Goal: Book appointment/travel/reservation

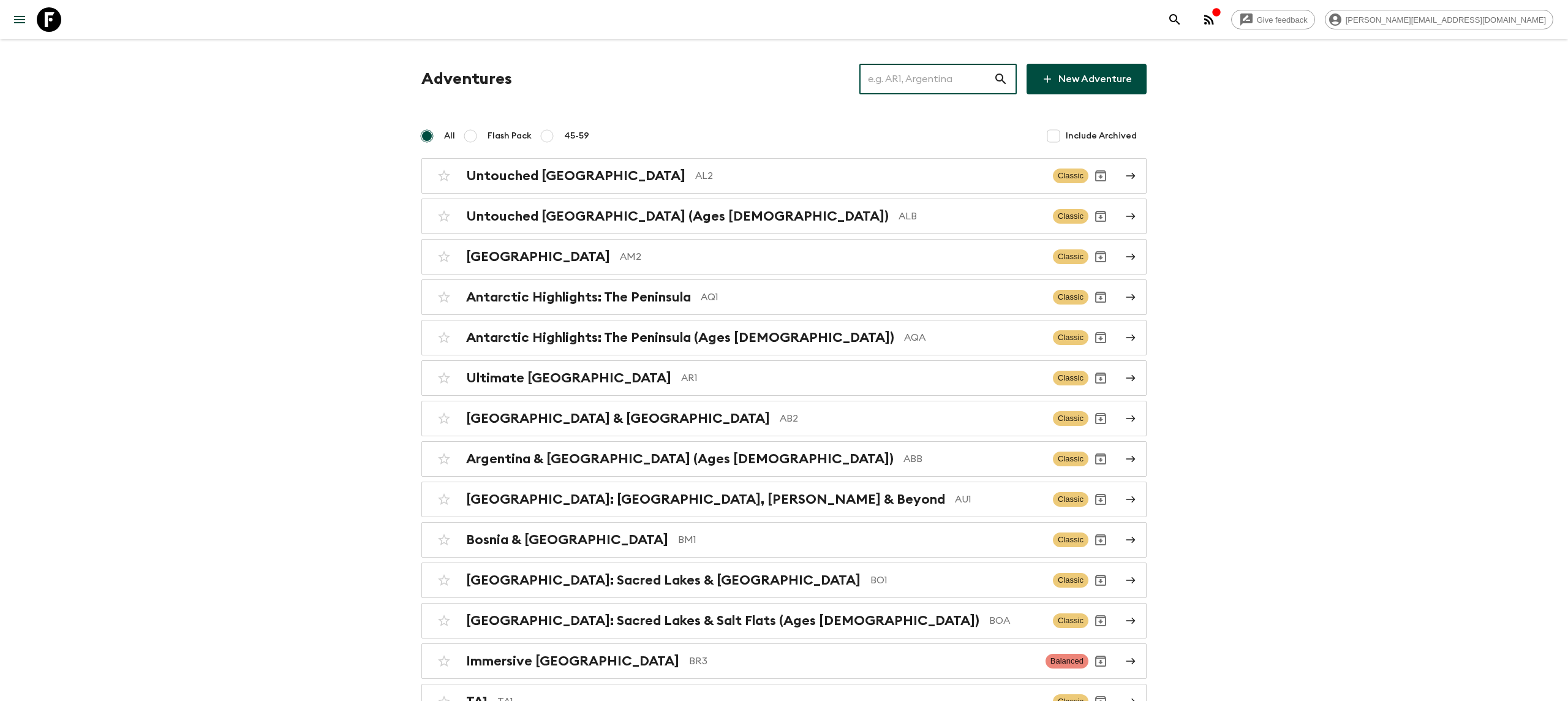
click at [912, 82] on input "text" at bounding box center [926, 79] width 134 height 34
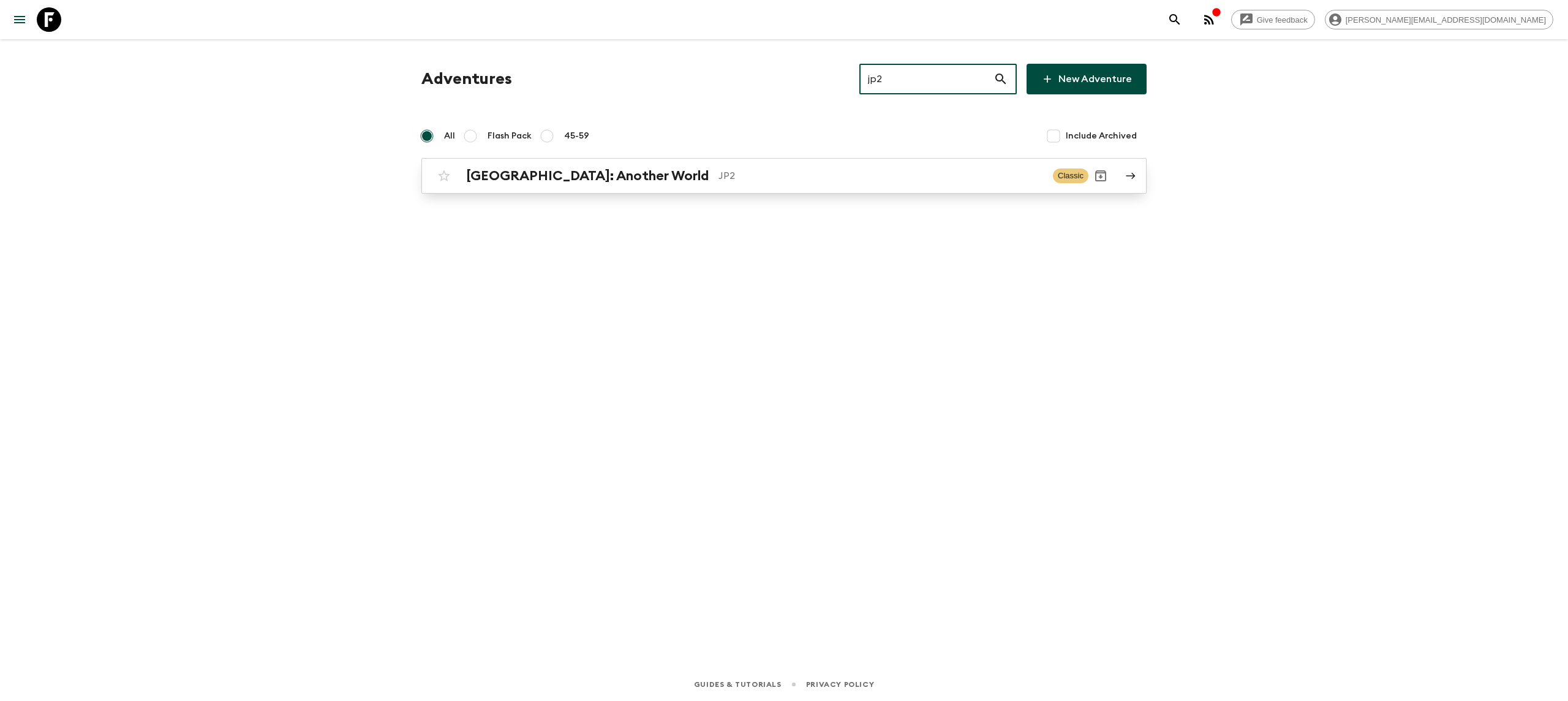
type input "jp2"
click at [583, 185] on div "[GEOGRAPHIC_DATA]: Another World JP2 Classic" at bounding box center [760, 175] width 657 height 25
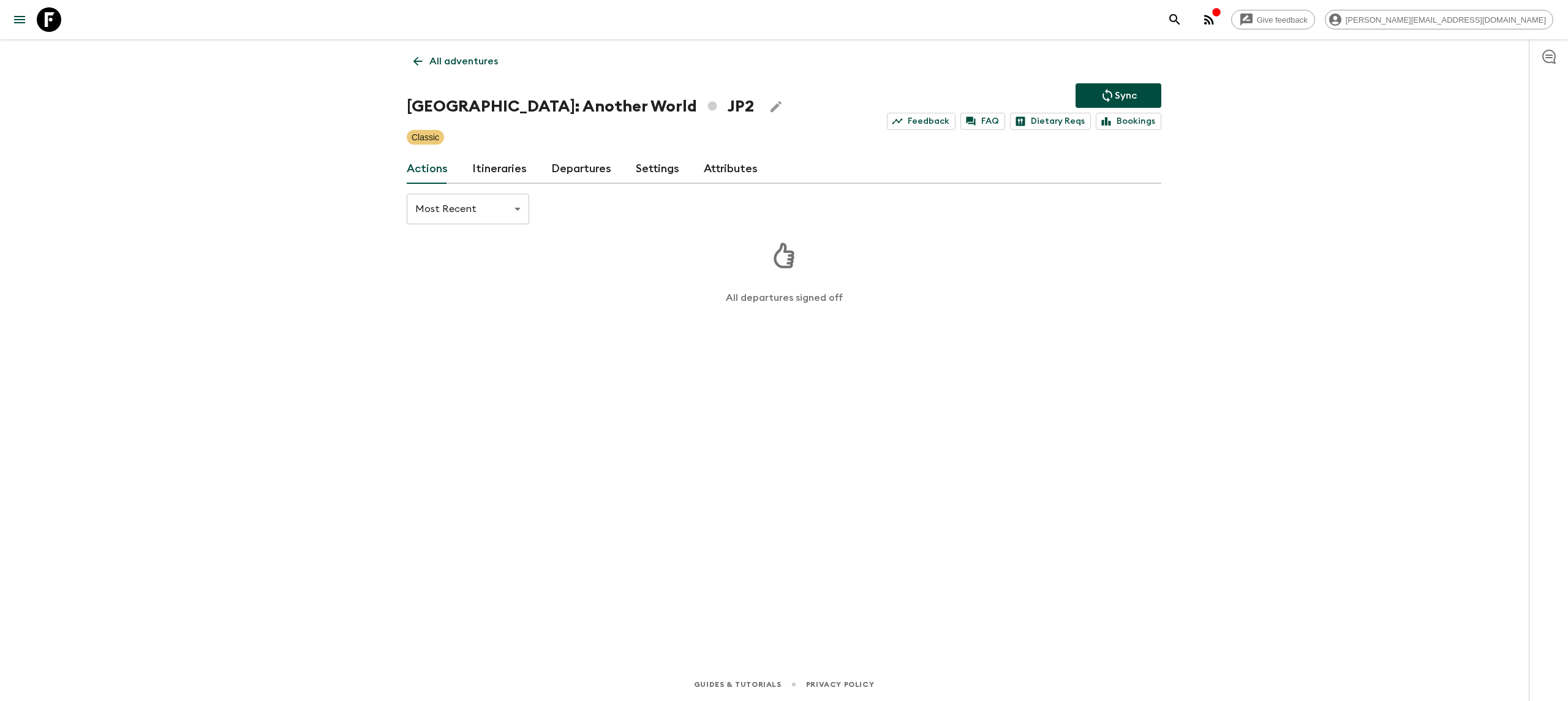
click at [492, 168] on link "Itineraries" at bounding box center [499, 169] width 55 height 29
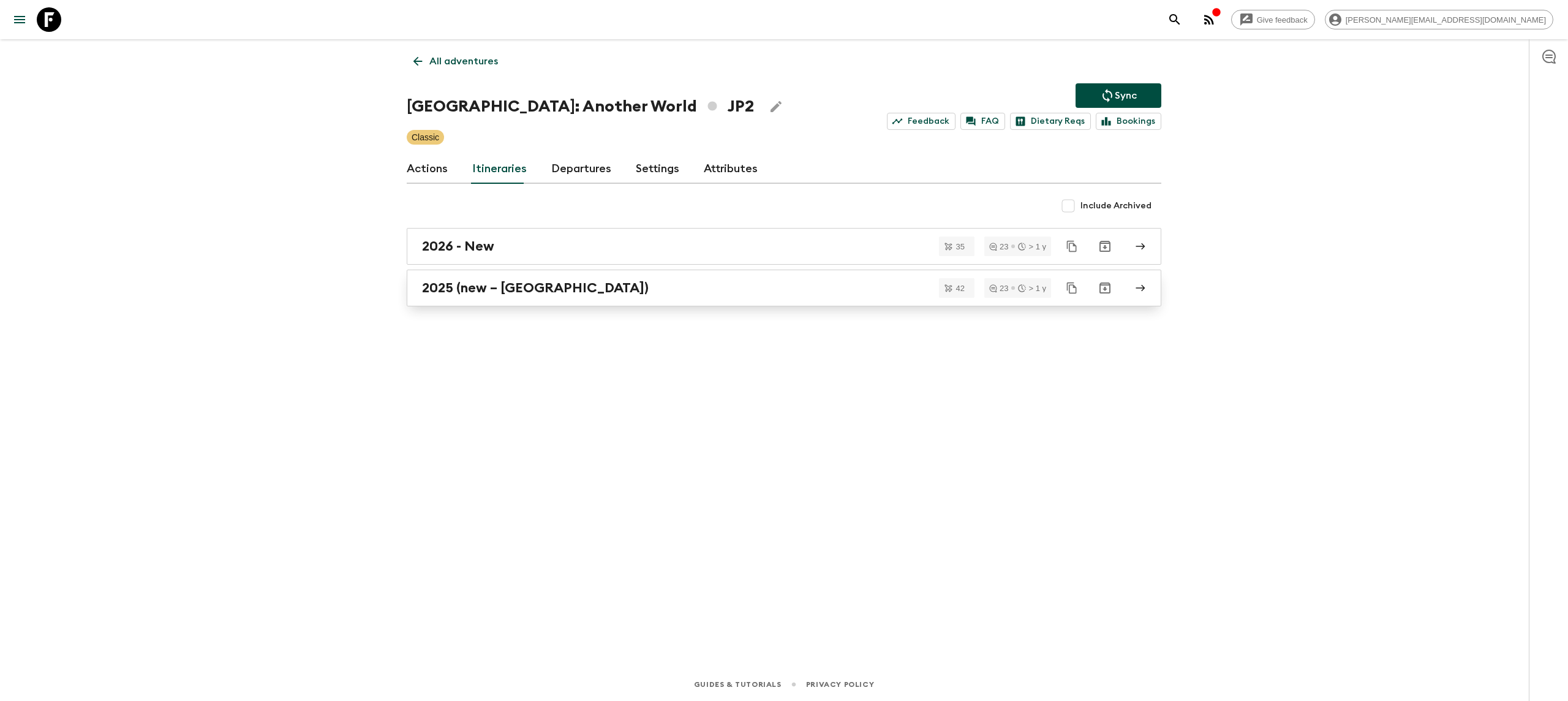
click at [463, 286] on h2 "2025 (new – [GEOGRAPHIC_DATA])" at bounding box center [535, 287] width 227 height 16
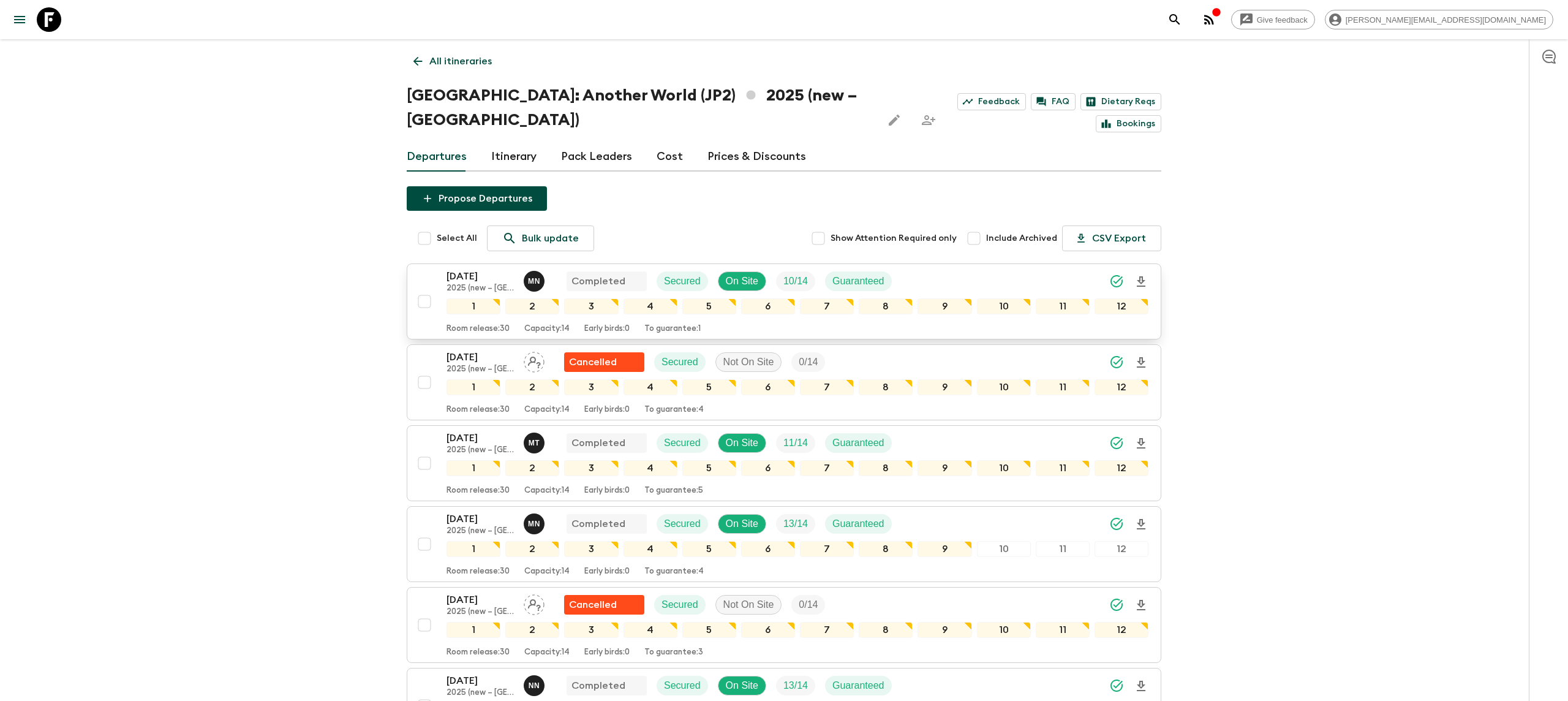
click at [423, 289] on input "checkbox" at bounding box center [424, 301] width 25 height 25
checkbox input "true"
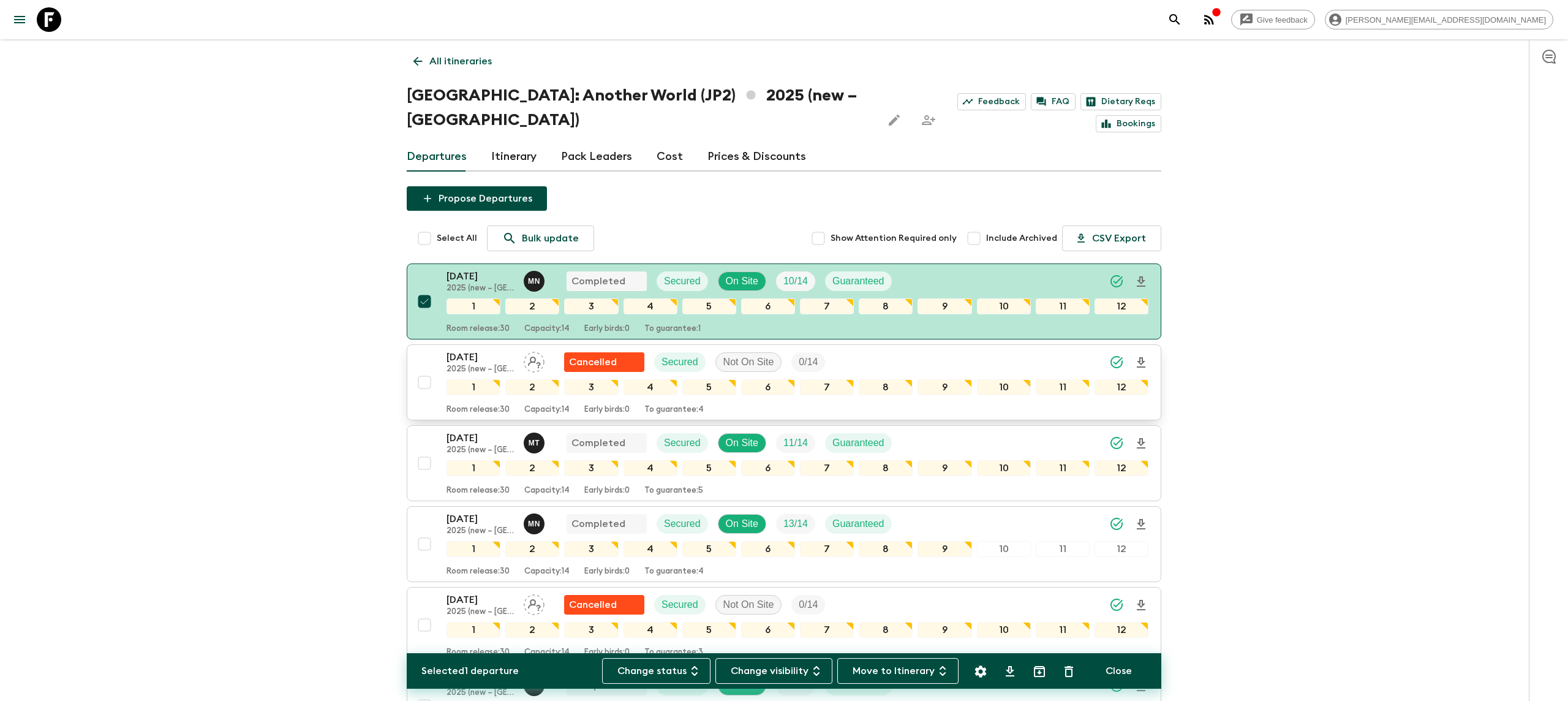
click at [425, 370] on input "checkbox" at bounding box center [424, 382] width 25 height 25
checkbox input "true"
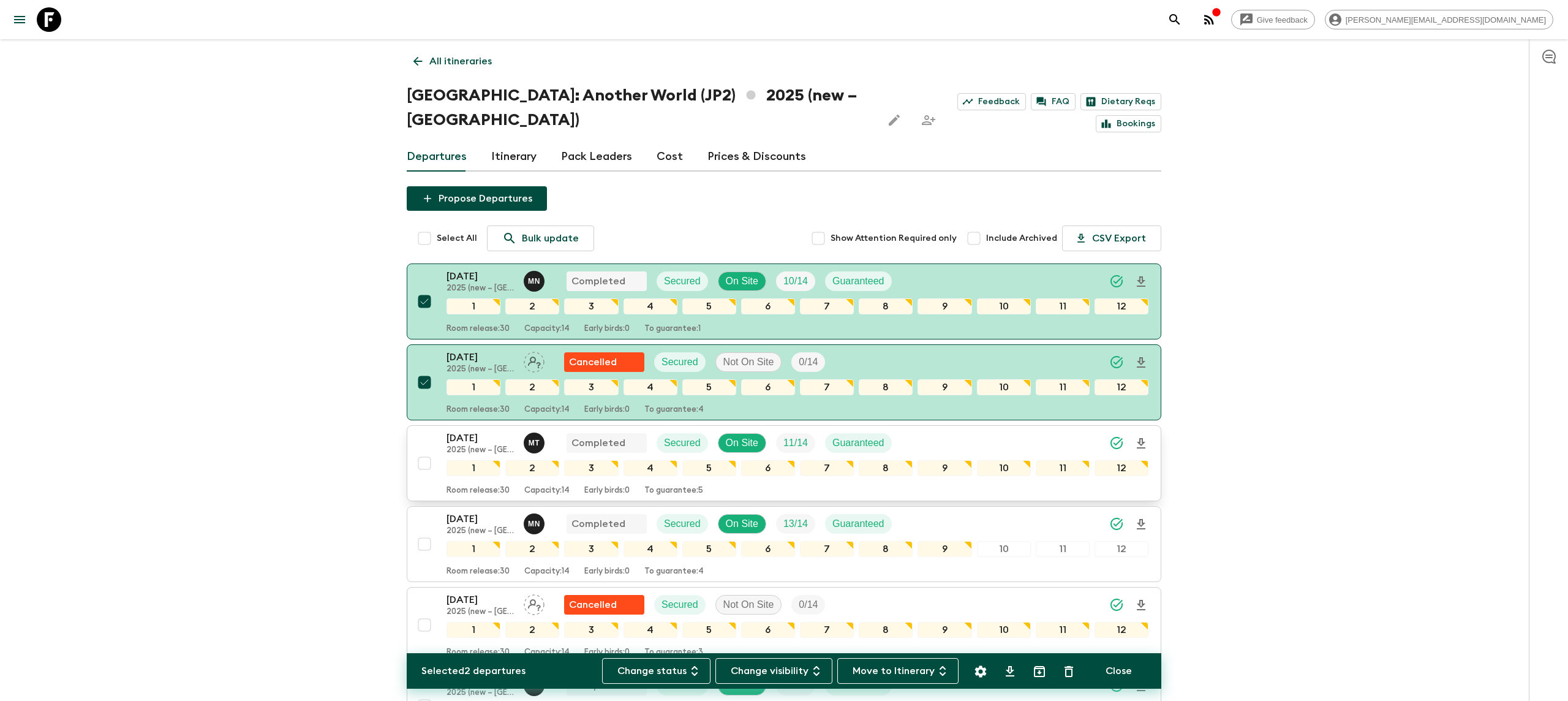
click at [427, 451] on input "checkbox" at bounding box center [424, 462] width 25 height 25
checkbox input "true"
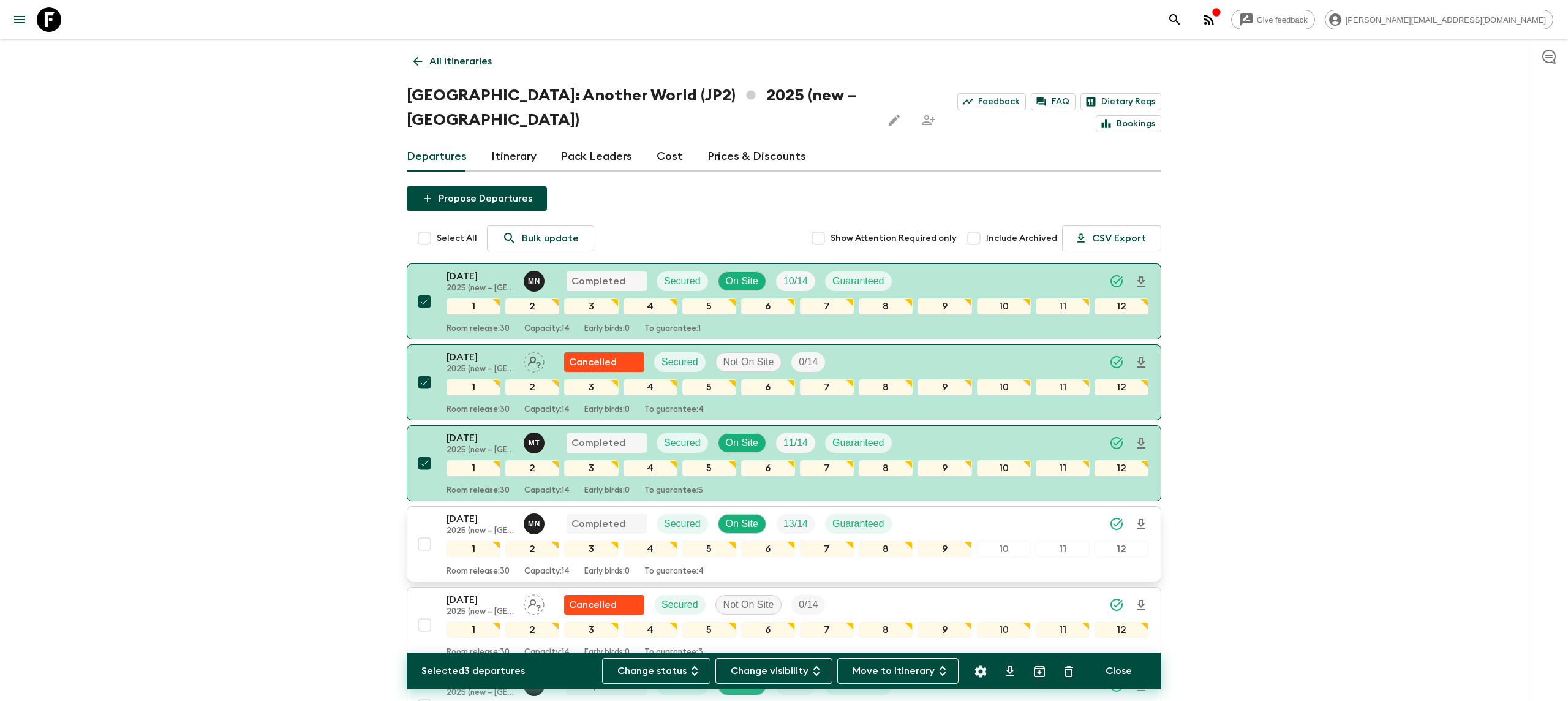
click at [421, 532] on input "checkbox" at bounding box center [424, 544] width 25 height 25
checkbox input "true"
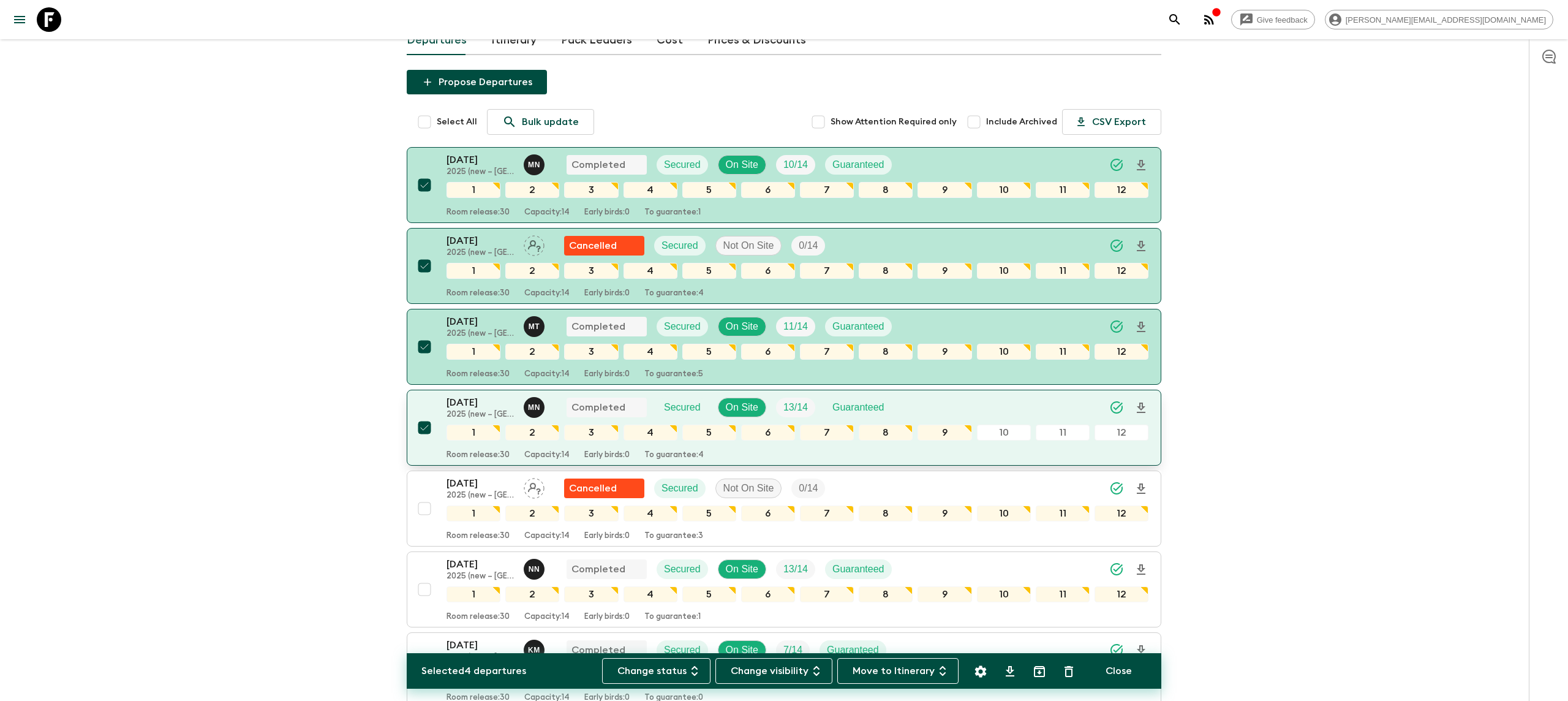
scroll to position [223, 0]
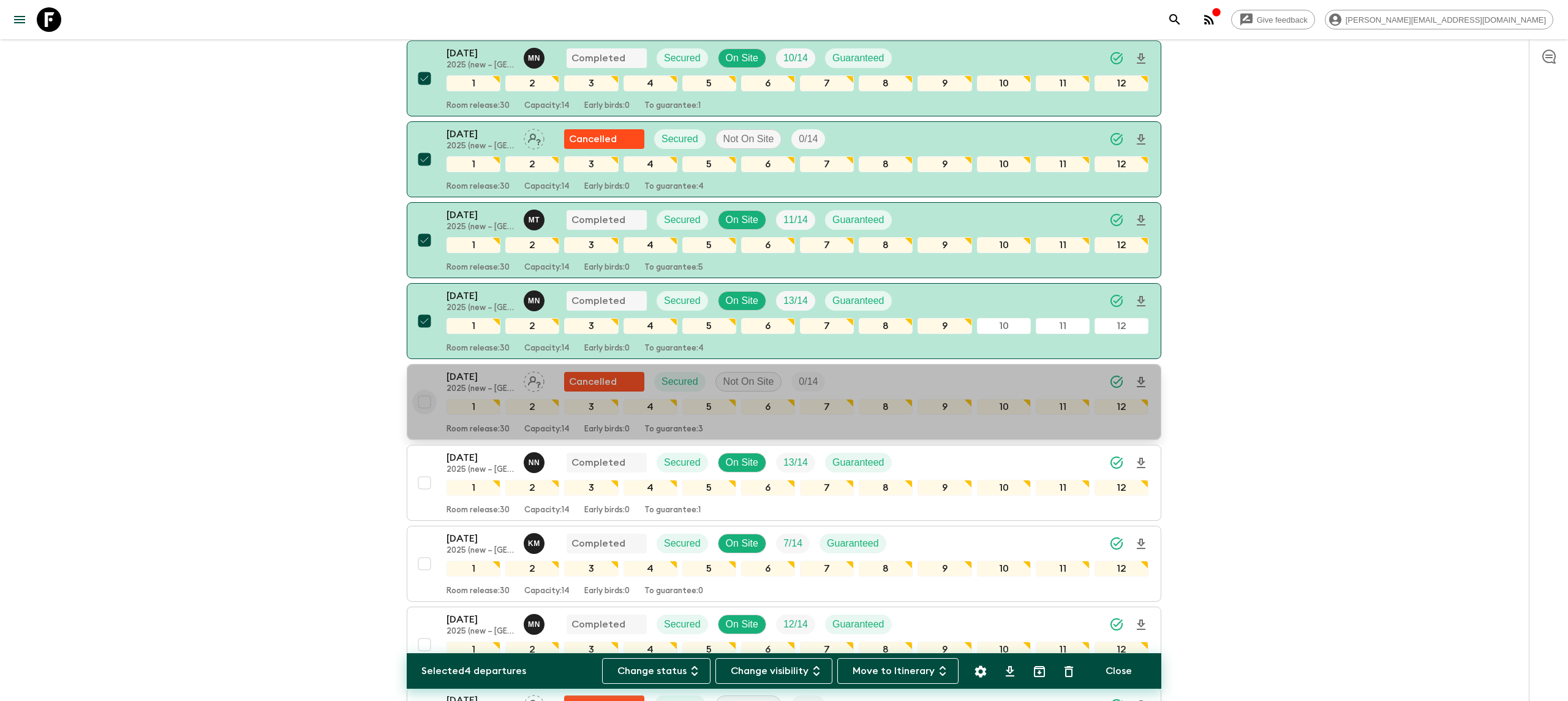
click at [427, 390] on input "checkbox" at bounding box center [424, 402] width 25 height 25
checkbox input "true"
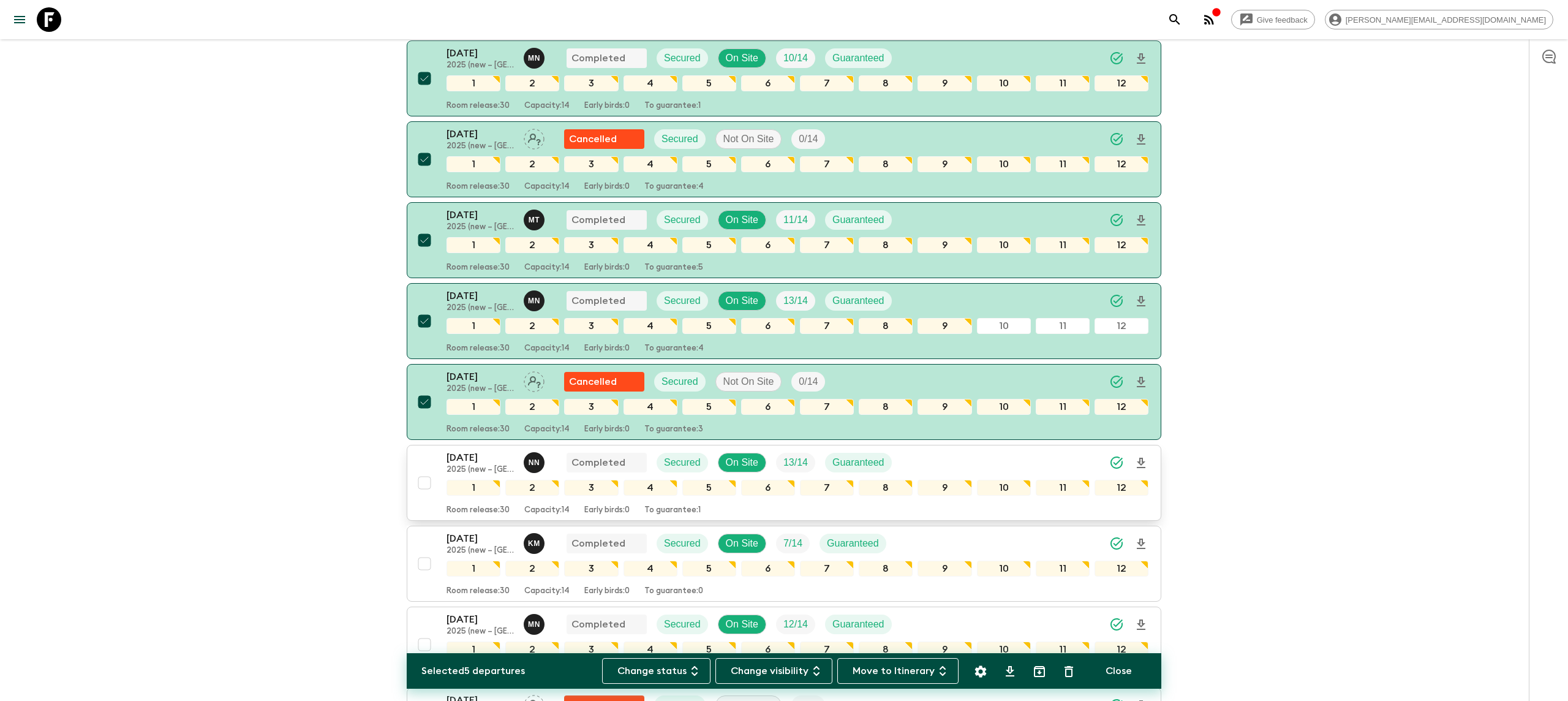
click at [429, 470] on input "checkbox" at bounding box center [424, 482] width 25 height 25
checkbox input "true"
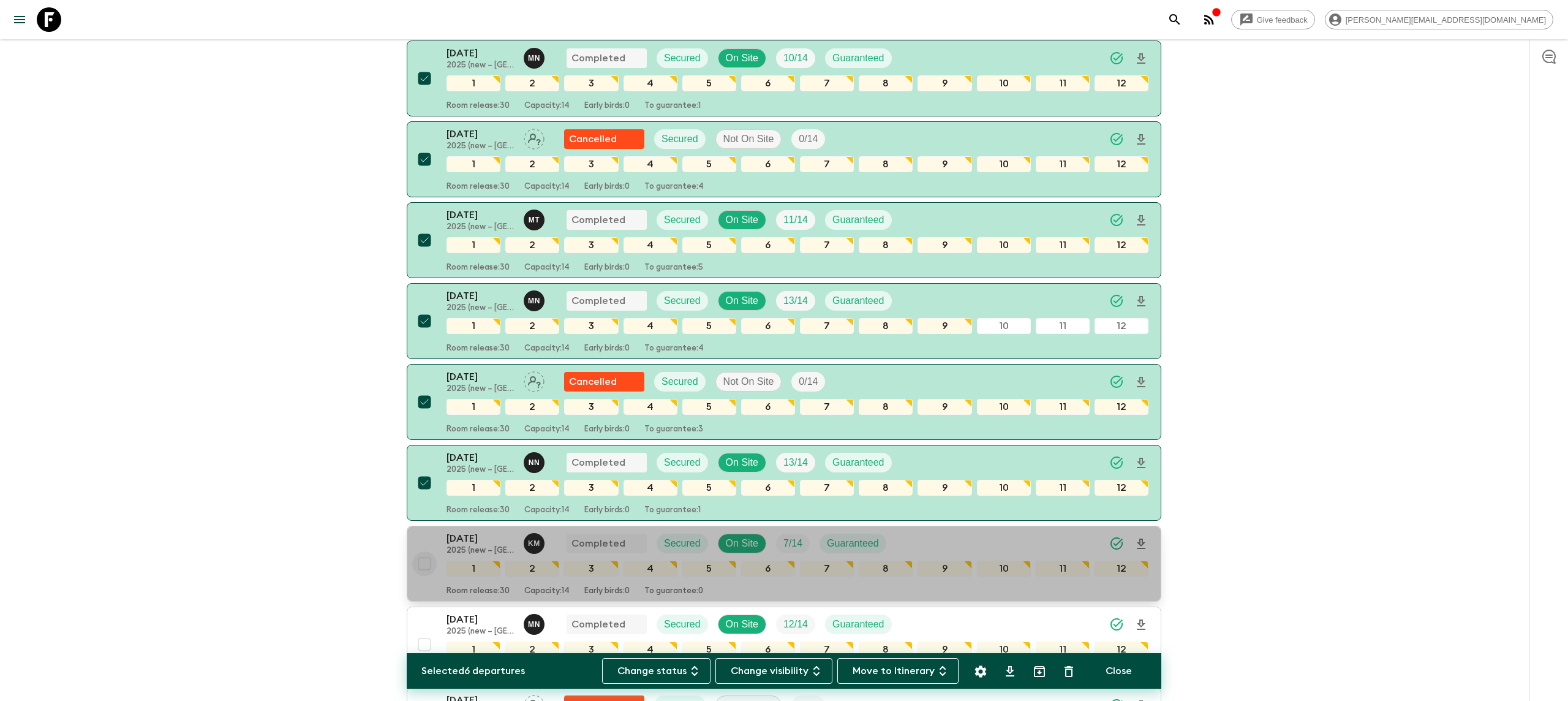
click at [425, 551] on input "checkbox" at bounding box center [424, 563] width 25 height 25
checkbox input "true"
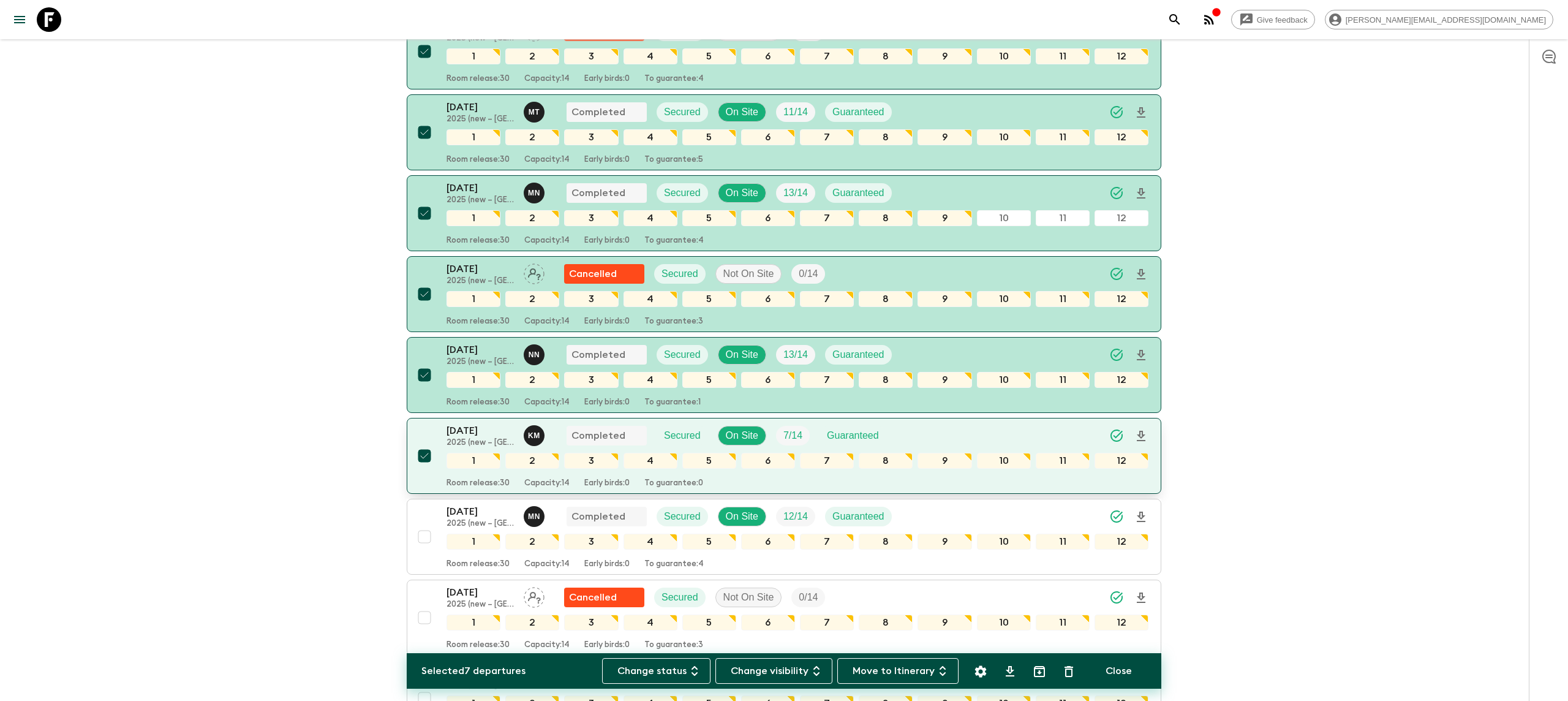
scroll to position [412, 0]
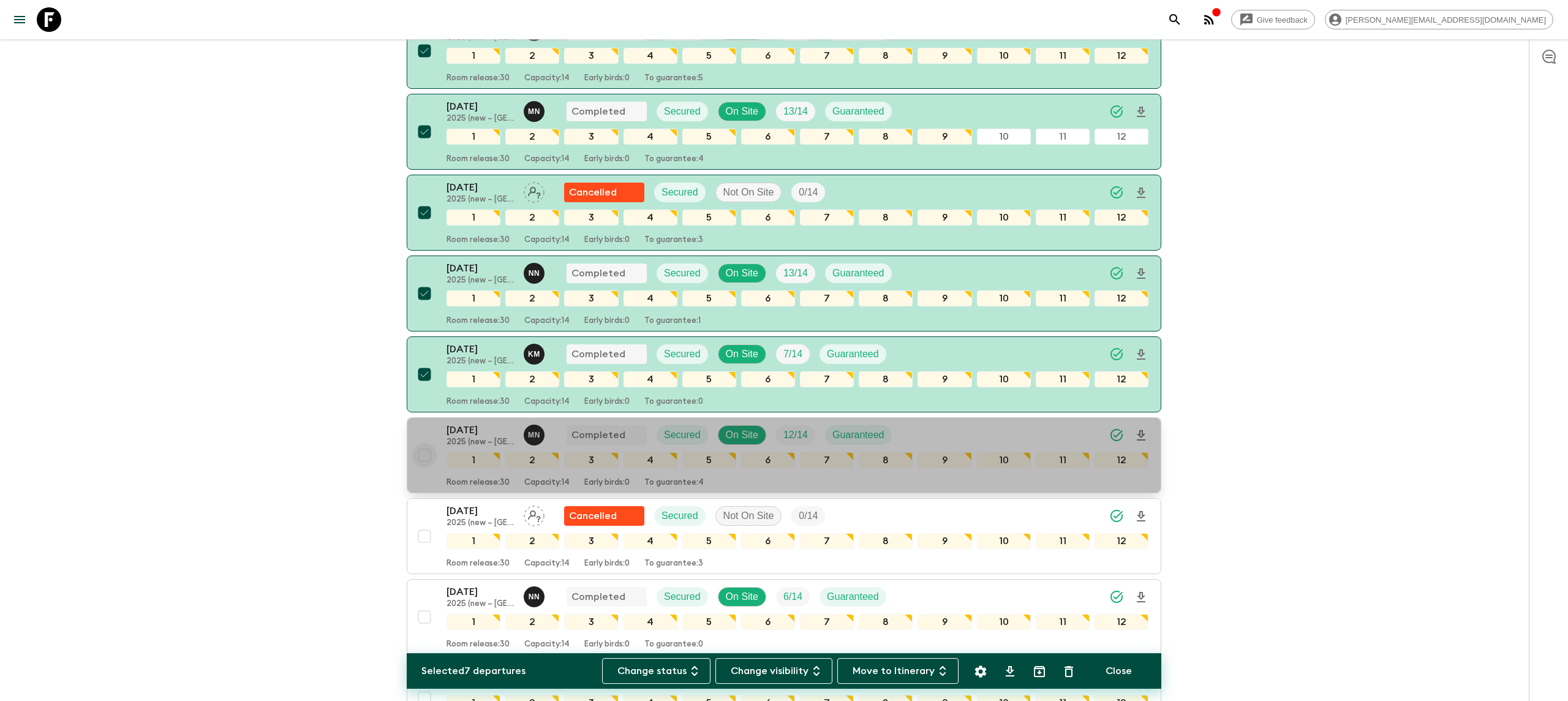
click at [424, 445] on input "checkbox" at bounding box center [424, 455] width 25 height 25
checkbox input "true"
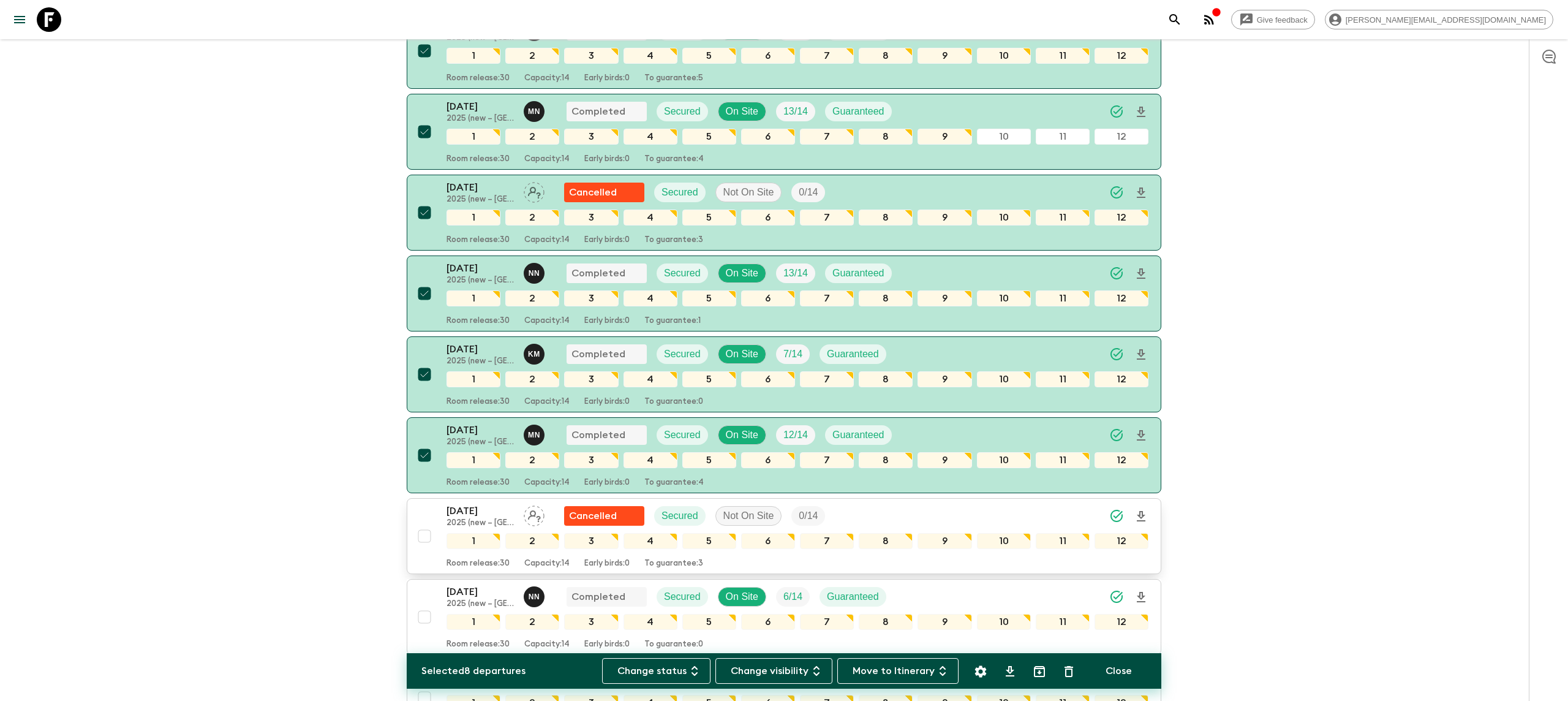
click at [423, 524] on input "checkbox" at bounding box center [424, 536] width 25 height 25
checkbox input "true"
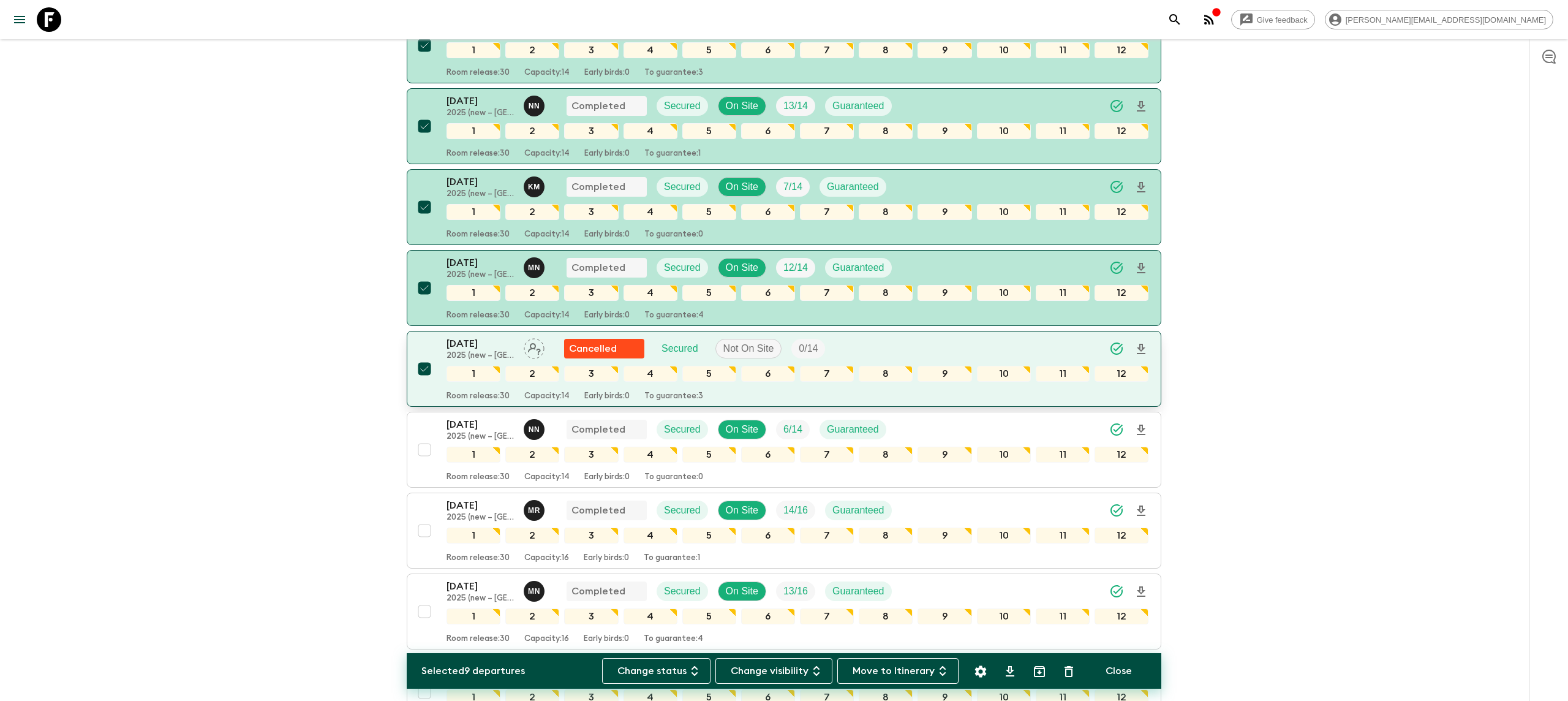
scroll to position [697, 0]
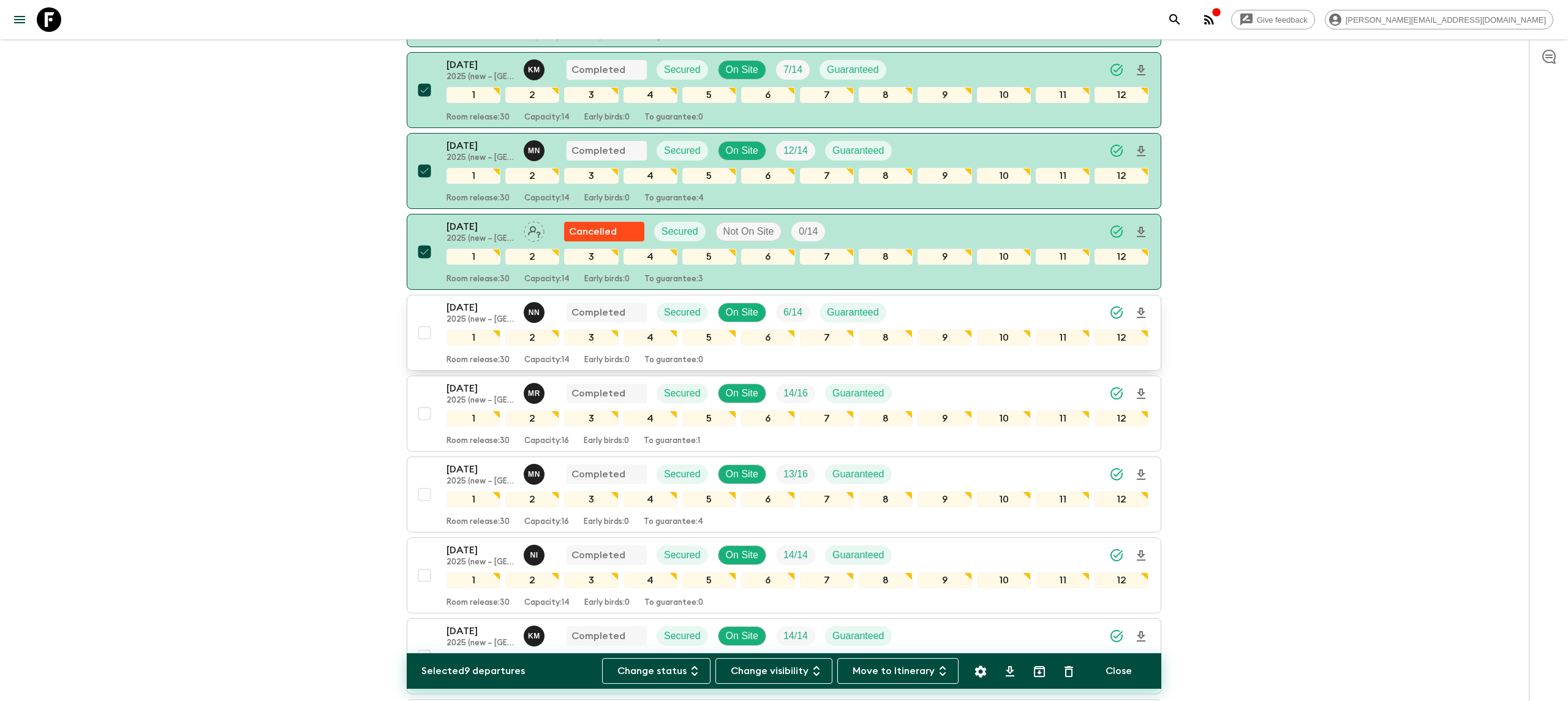
click at [424, 321] on input "checkbox" at bounding box center [424, 333] width 25 height 25
checkbox input "true"
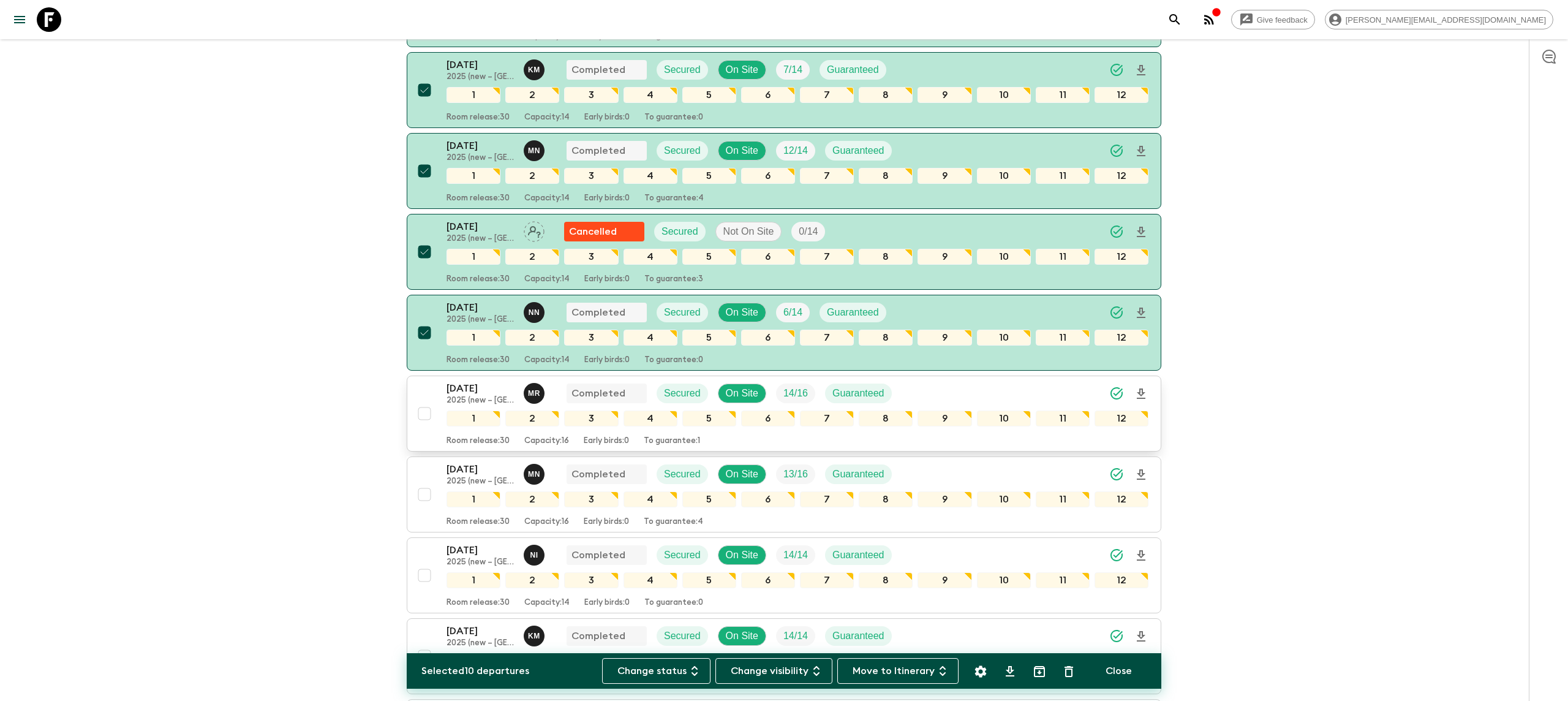
click at [423, 401] on input "checkbox" at bounding box center [424, 413] width 25 height 25
checkbox input "true"
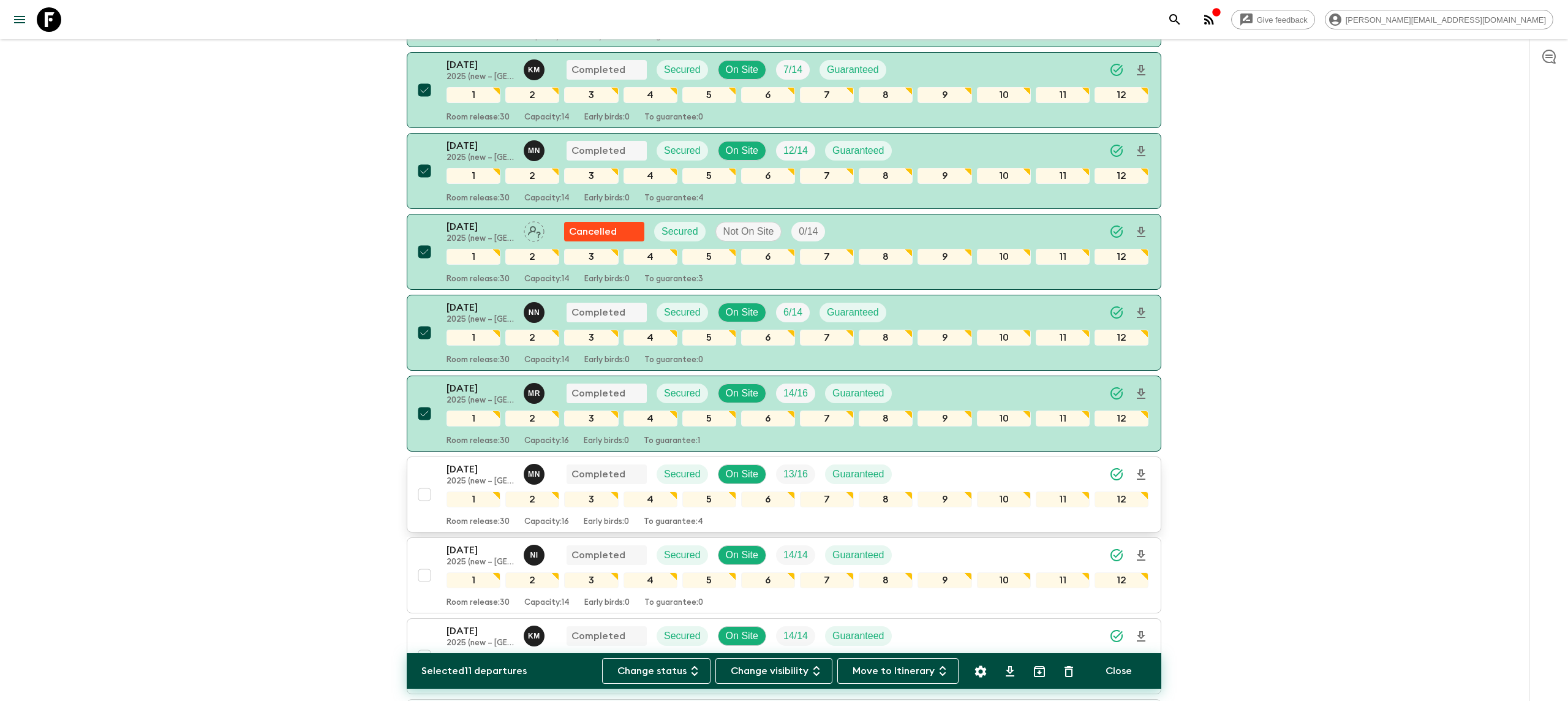
click at [425, 482] on input "checkbox" at bounding box center [424, 494] width 25 height 25
checkbox input "true"
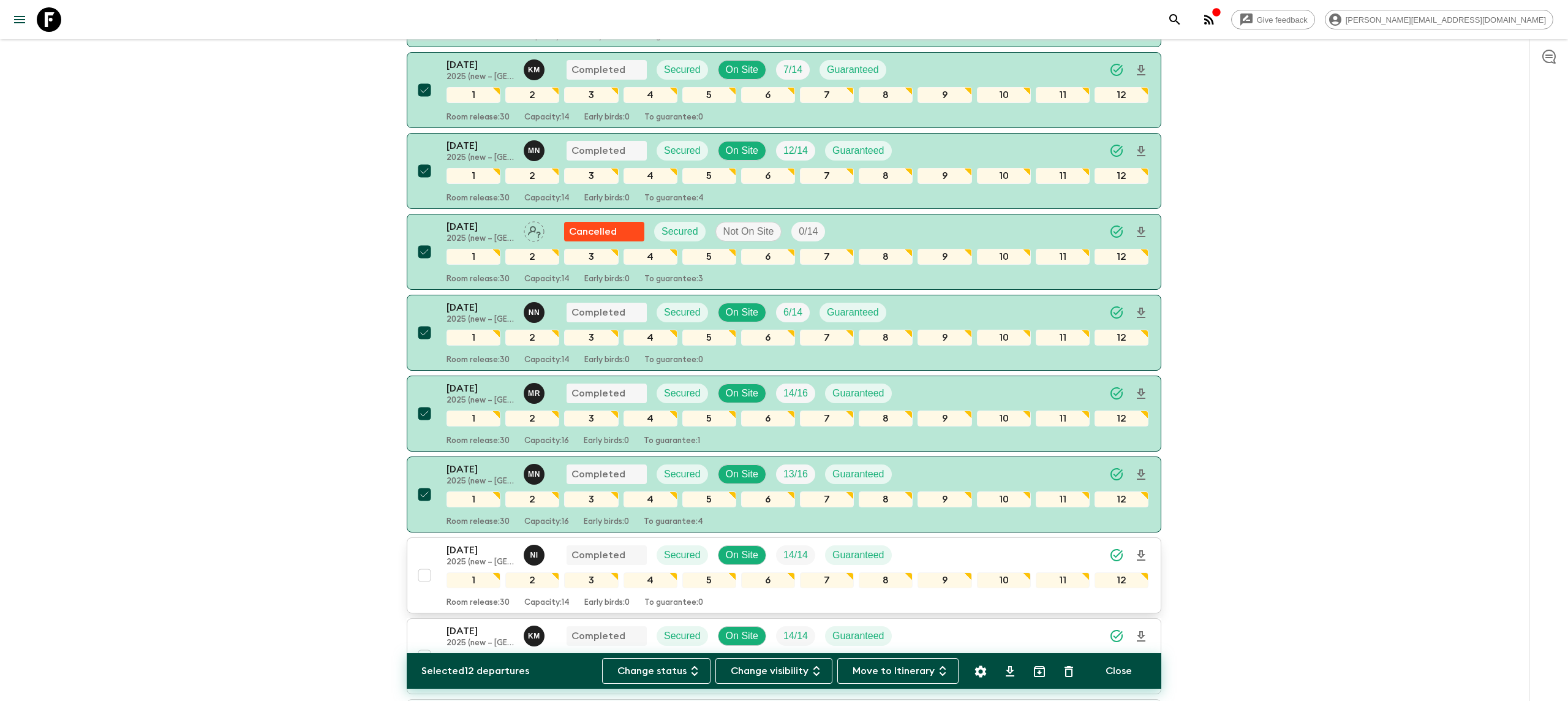
click at [427, 564] on input "checkbox" at bounding box center [424, 574] width 25 height 25
checkbox input "true"
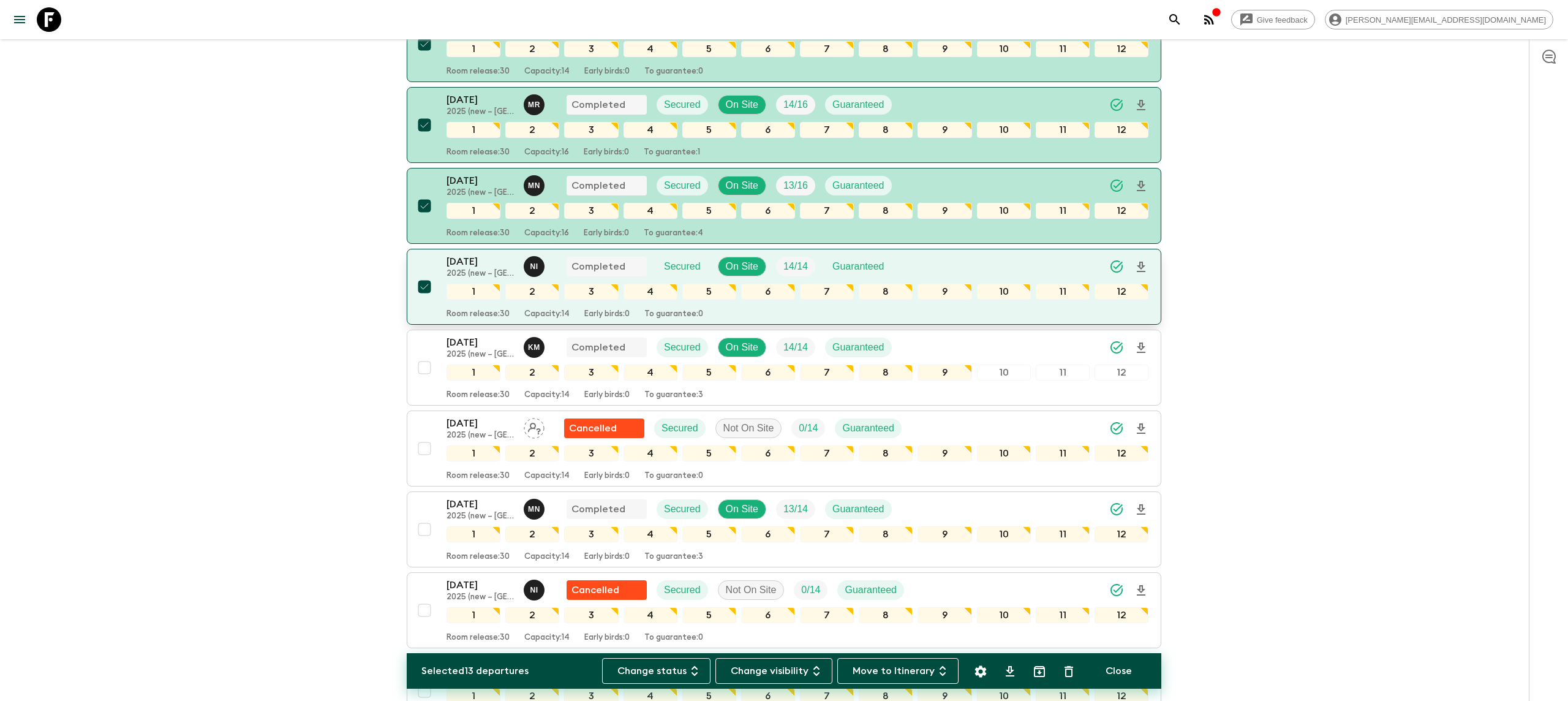
scroll to position [1010, 0]
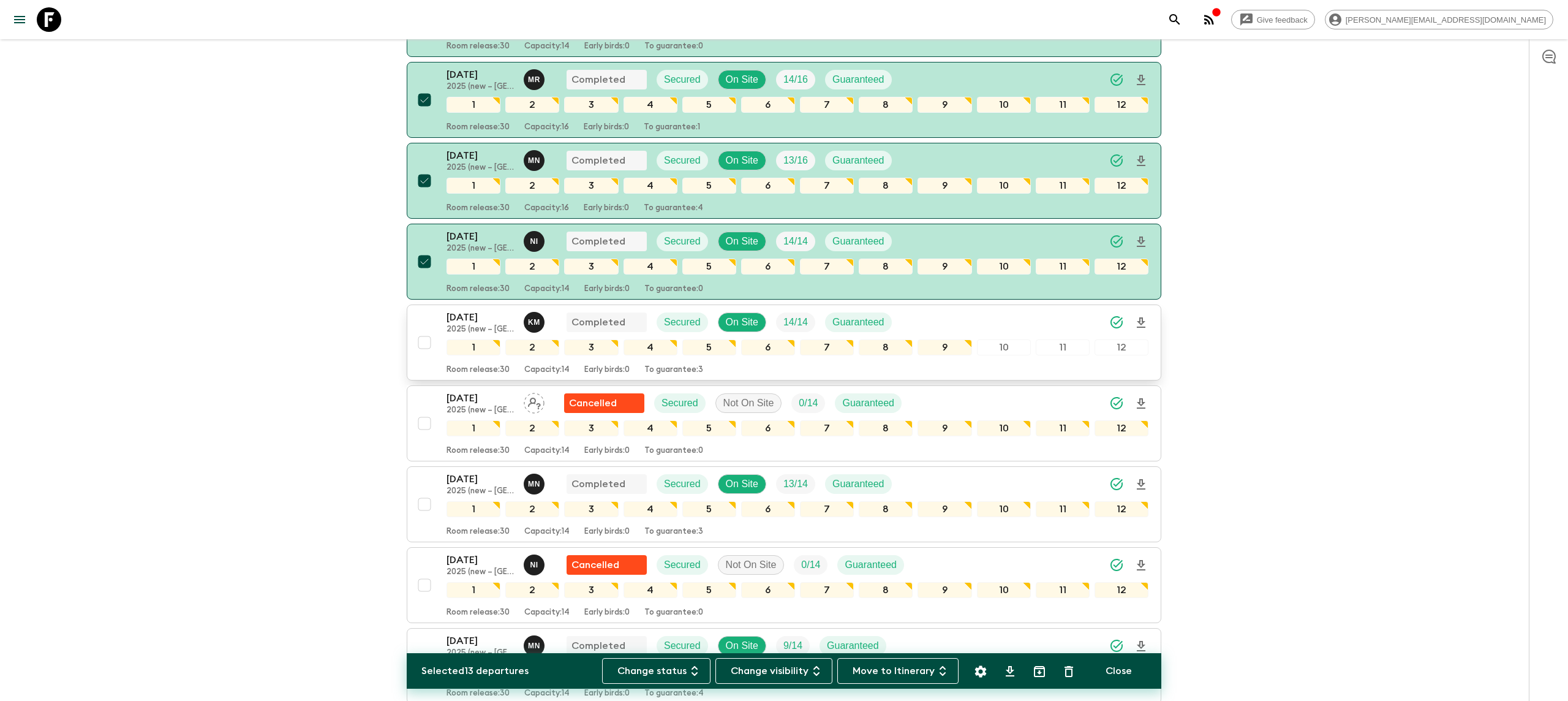
click at [422, 330] on input "checkbox" at bounding box center [424, 342] width 25 height 25
checkbox input "true"
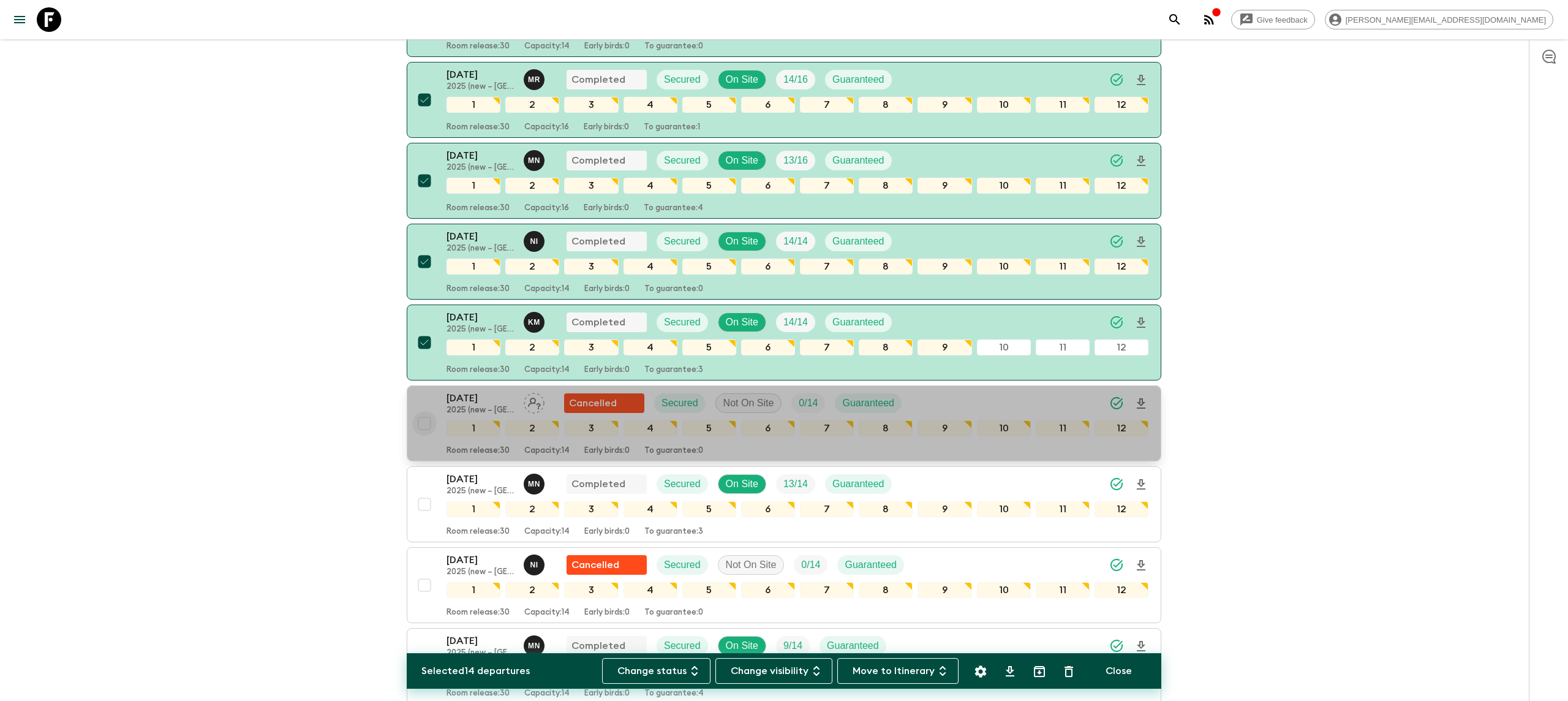
click at [422, 414] on input "checkbox" at bounding box center [424, 423] width 25 height 25
checkbox input "true"
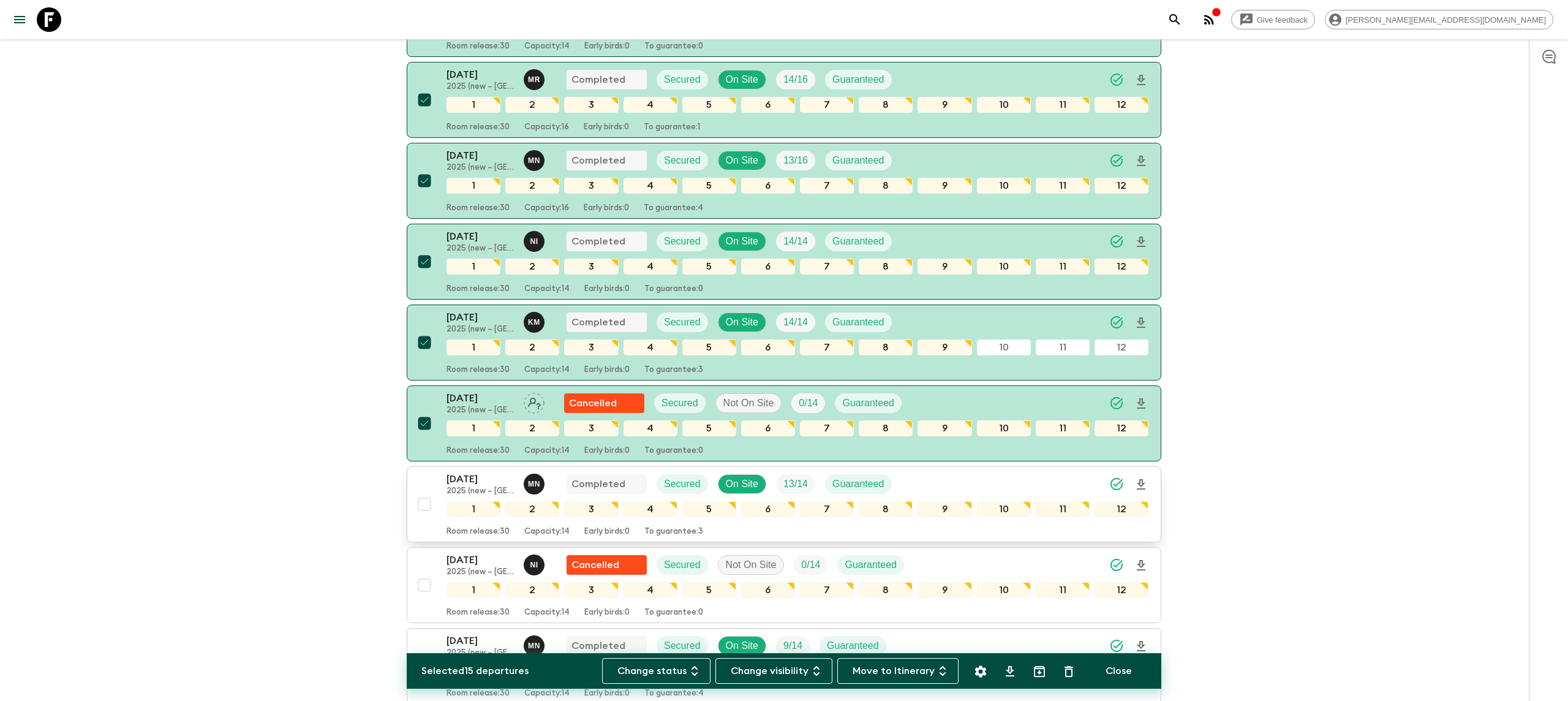
click at [422, 492] on input "checkbox" at bounding box center [424, 504] width 25 height 25
checkbox input "true"
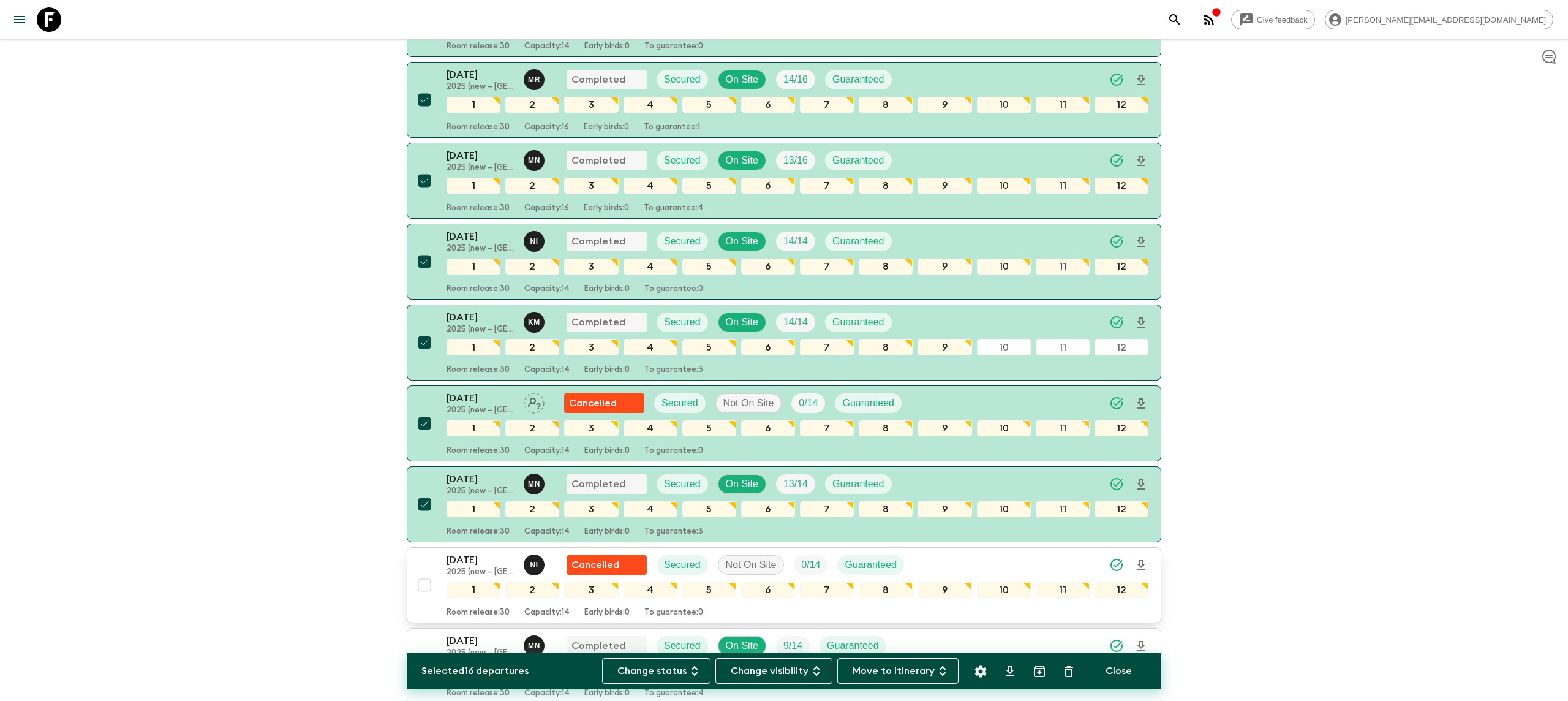
click at [422, 573] on input "checkbox" at bounding box center [424, 585] width 25 height 25
checkbox input "true"
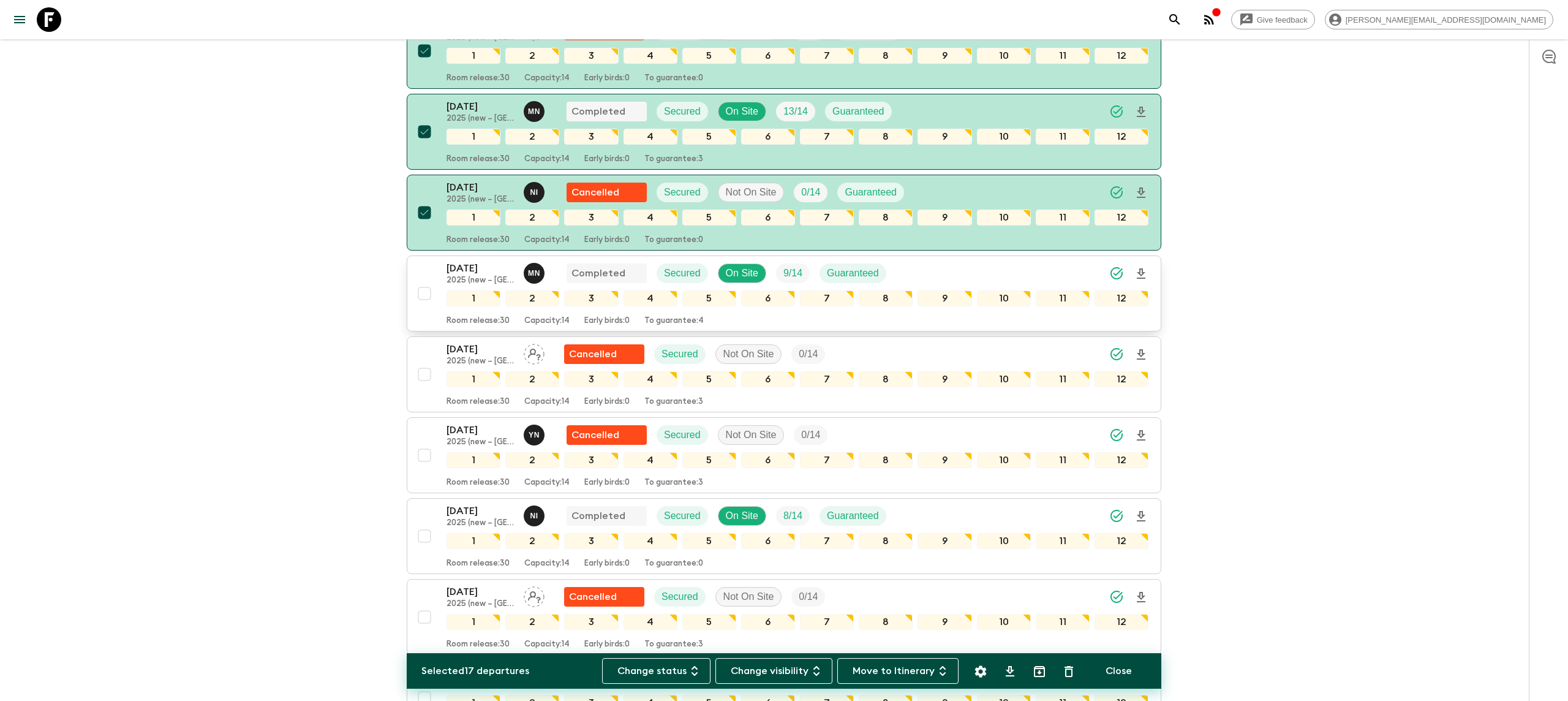
scroll to position [1388, 0]
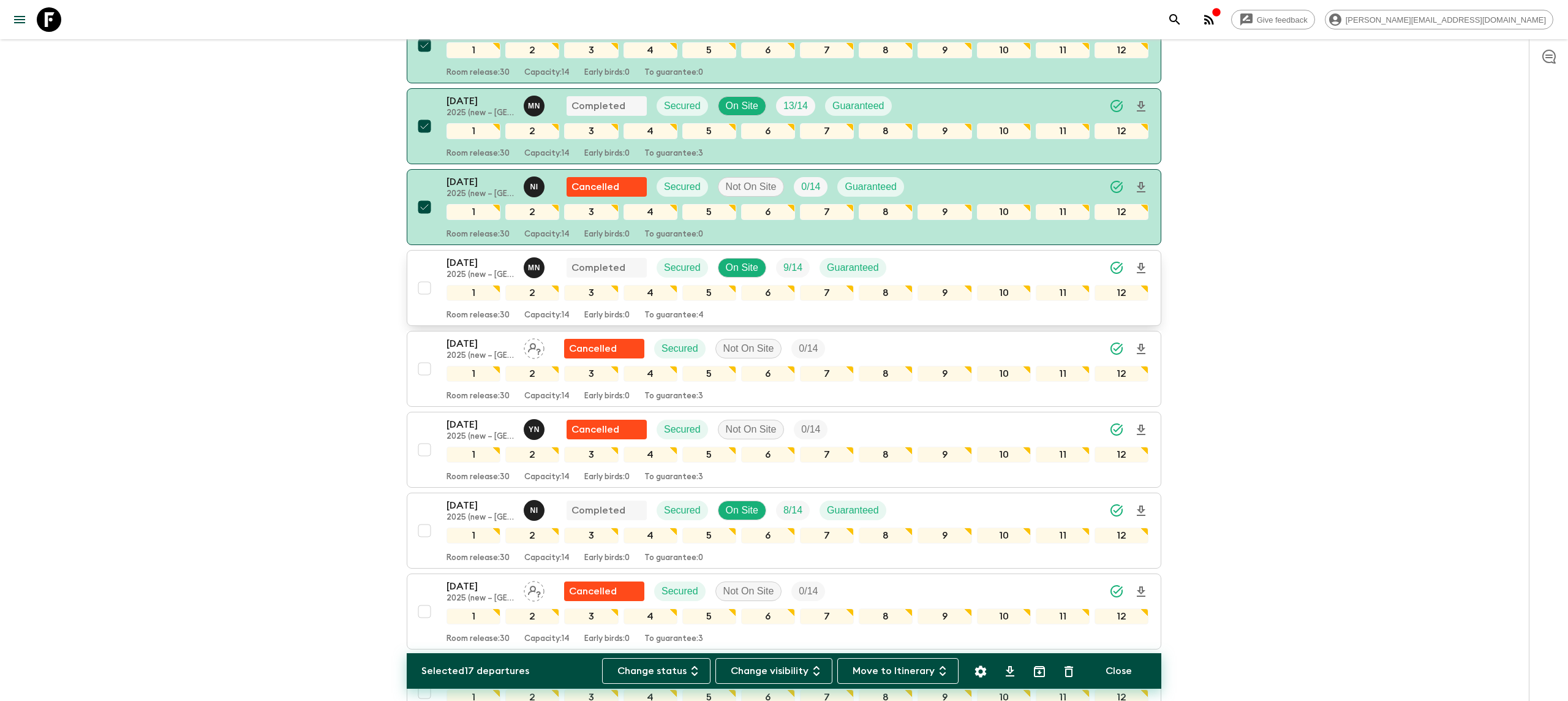
click at [424, 276] on input "checkbox" at bounding box center [424, 287] width 25 height 25
checkbox input "true"
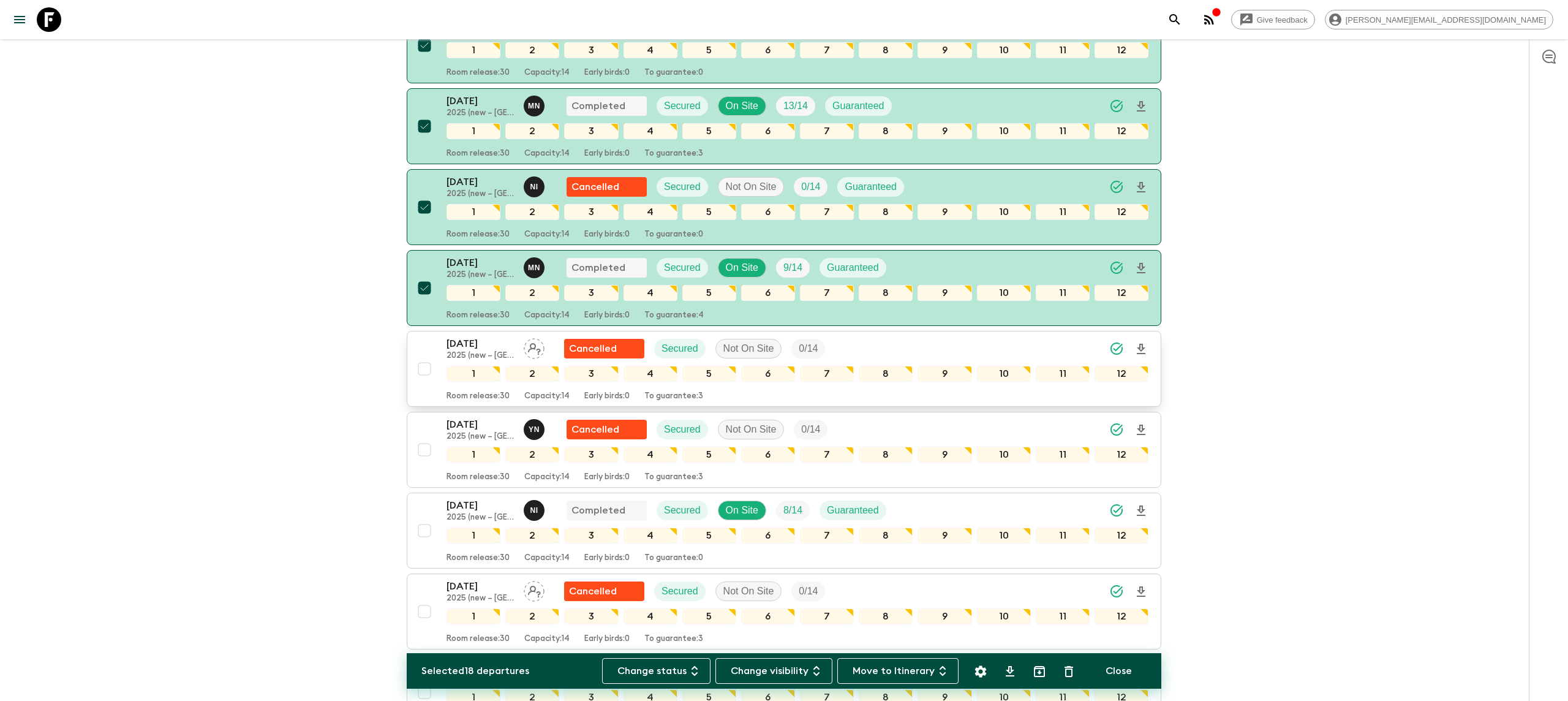
click at [426, 360] on input "checkbox" at bounding box center [424, 368] width 25 height 25
checkbox input "true"
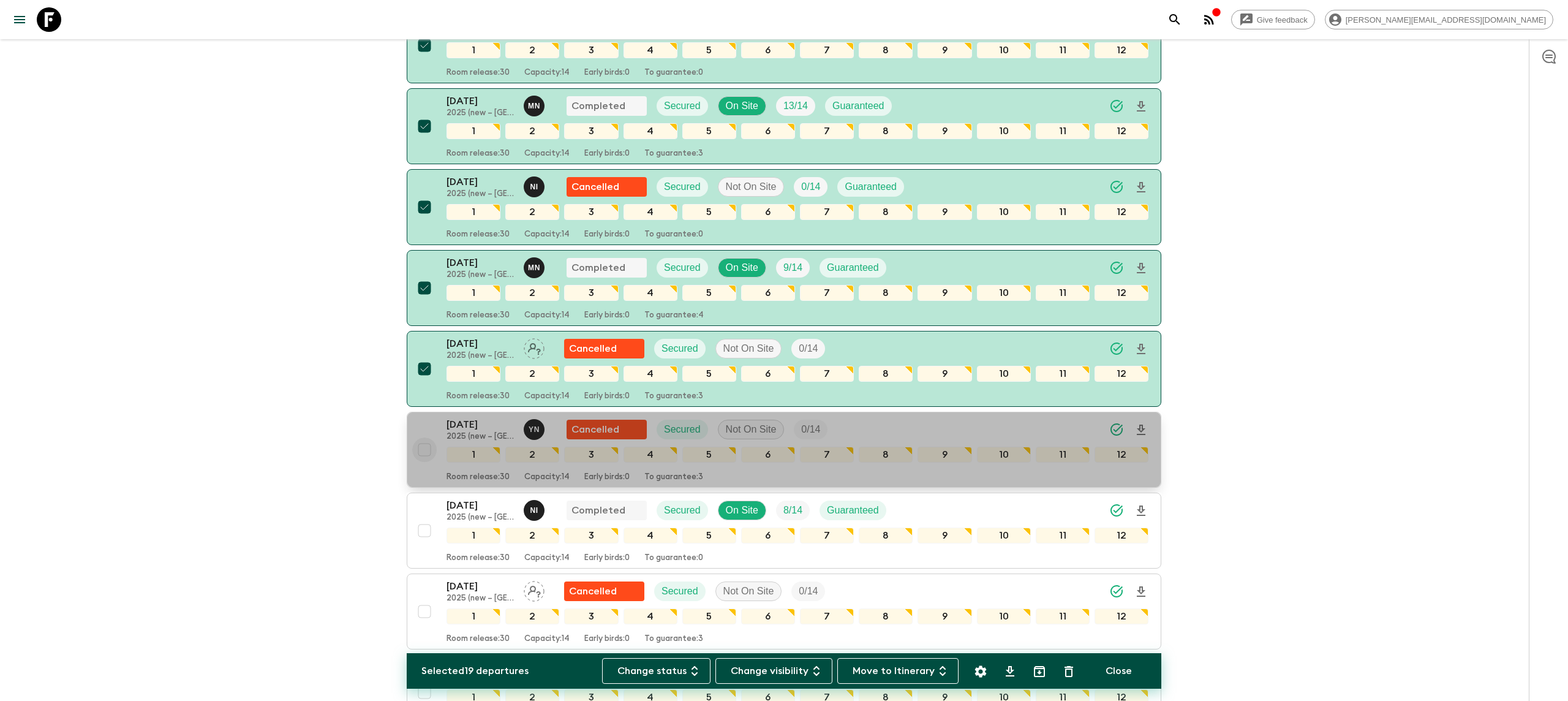
click at [425, 439] on input "checkbox" at bounding box center [424, 450] width 25 height 25
checkbox input "true"
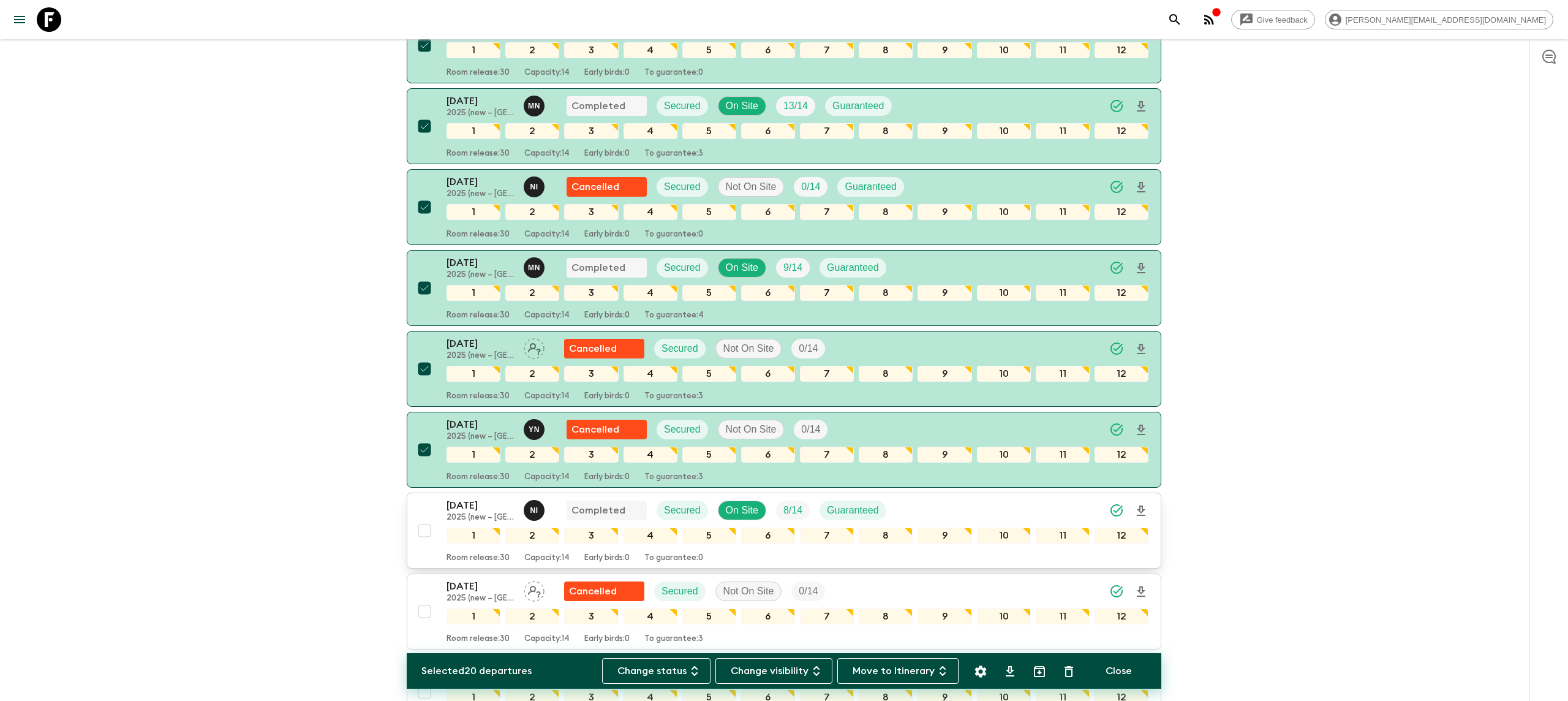
click at [427, 527] on input "checkbox" at bounding box center [424, 530] width 25 height 25
checkbox input "true"
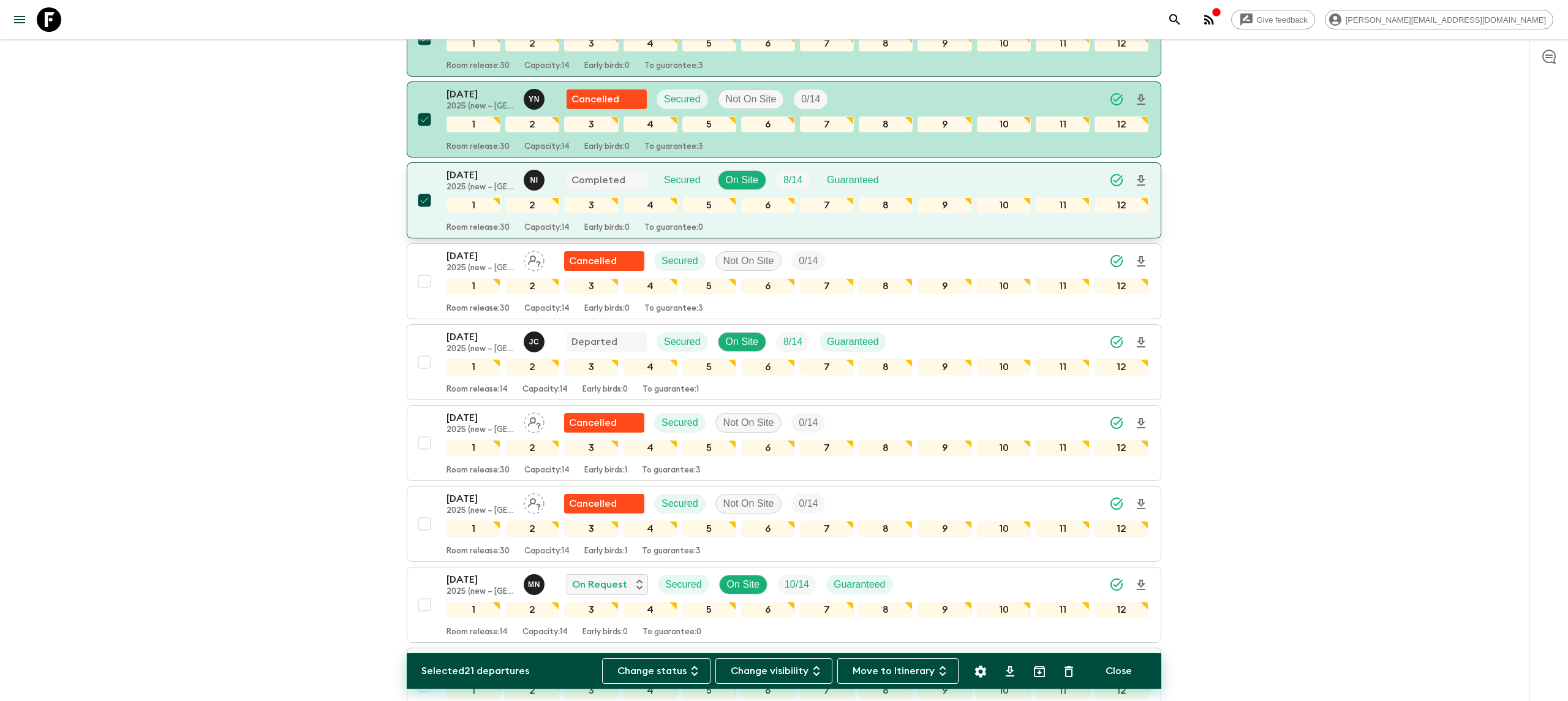
scroll to position [1744, 0]
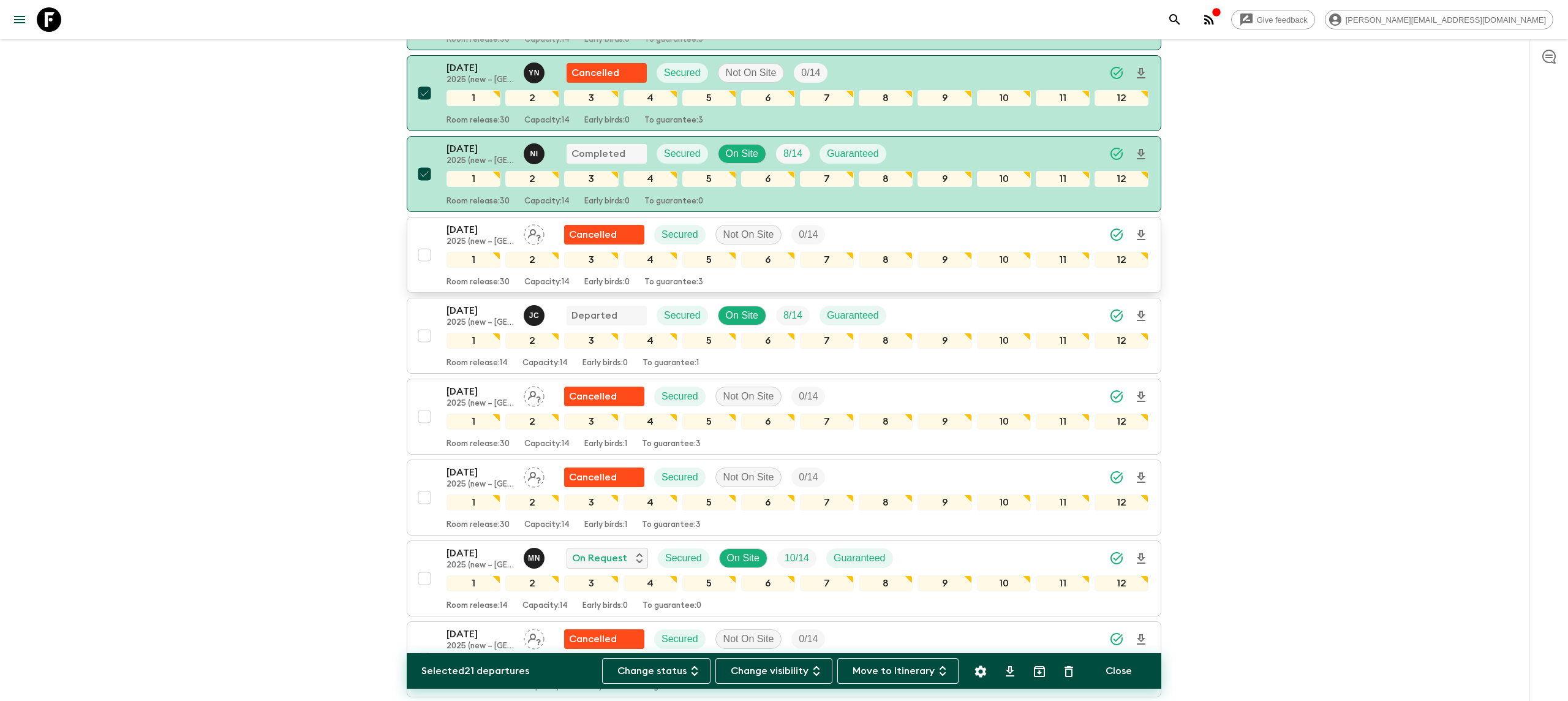
click at [425, 246] on input "checkbox" at bounding box center [424, 255] width 25 height 25
checkbox input "true"
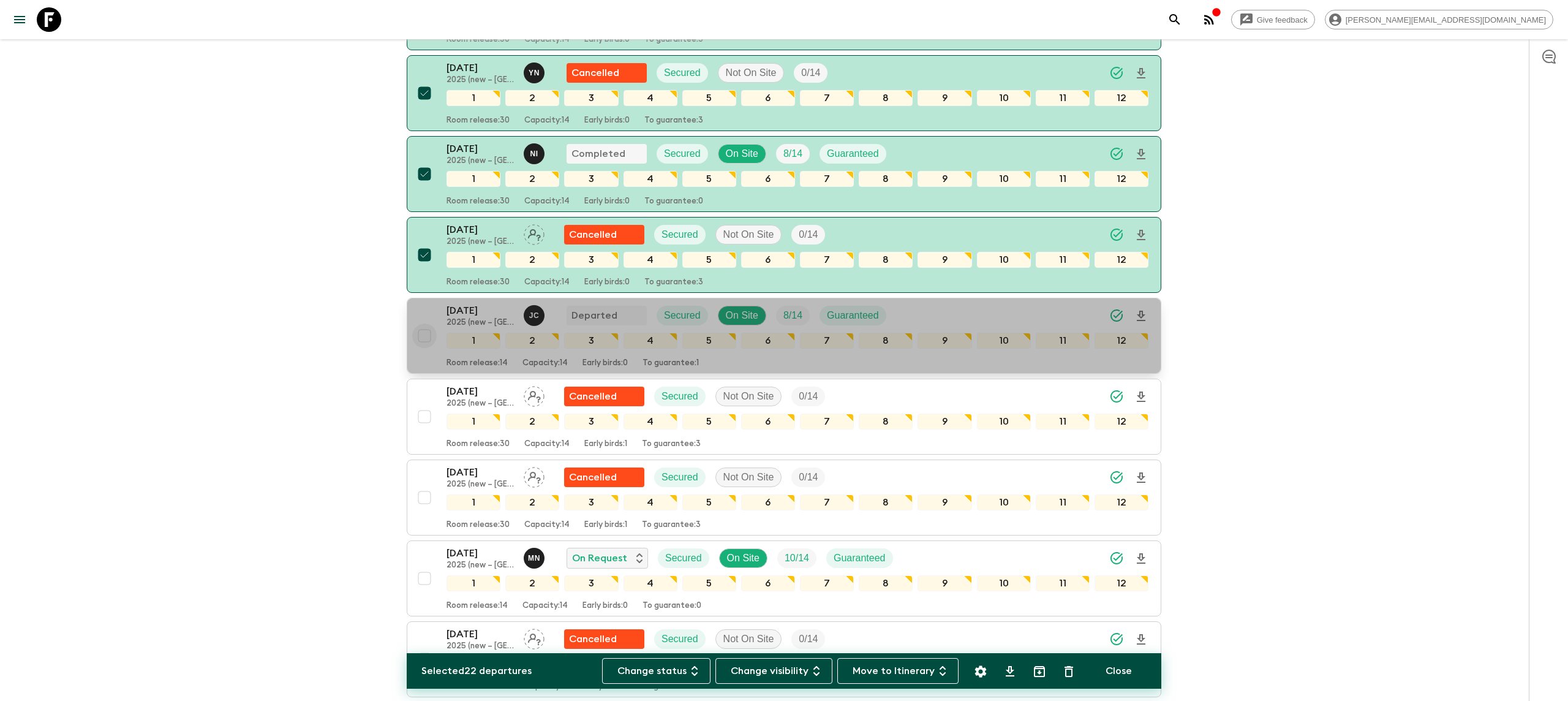
click at [425, 331] on input "checkbox" at bounding box center [424, 335] width 25 height 25
checkbox input "true"
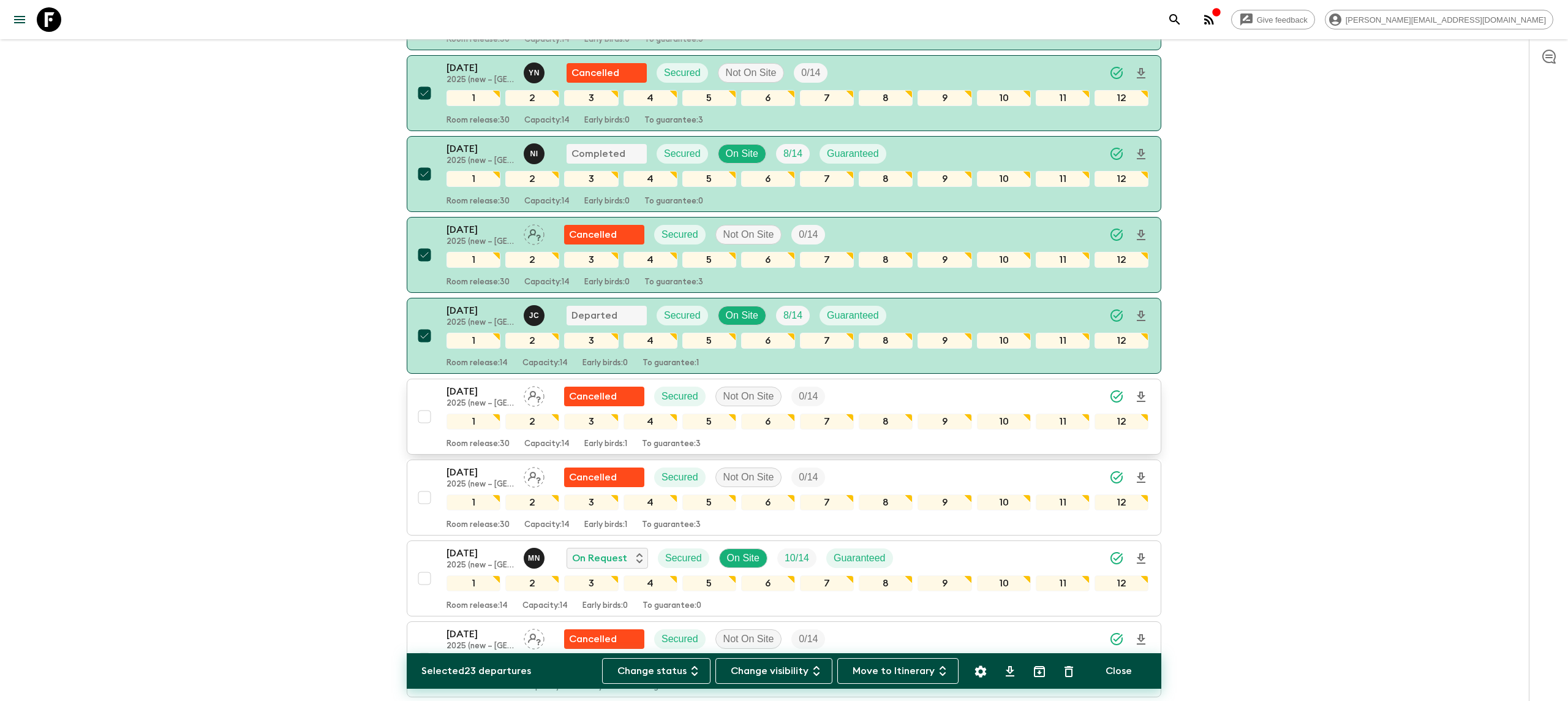
click at [424, 418] on input "checkbox" at bounding box center [424, 416] width 25 height 25
checkbox input "true"
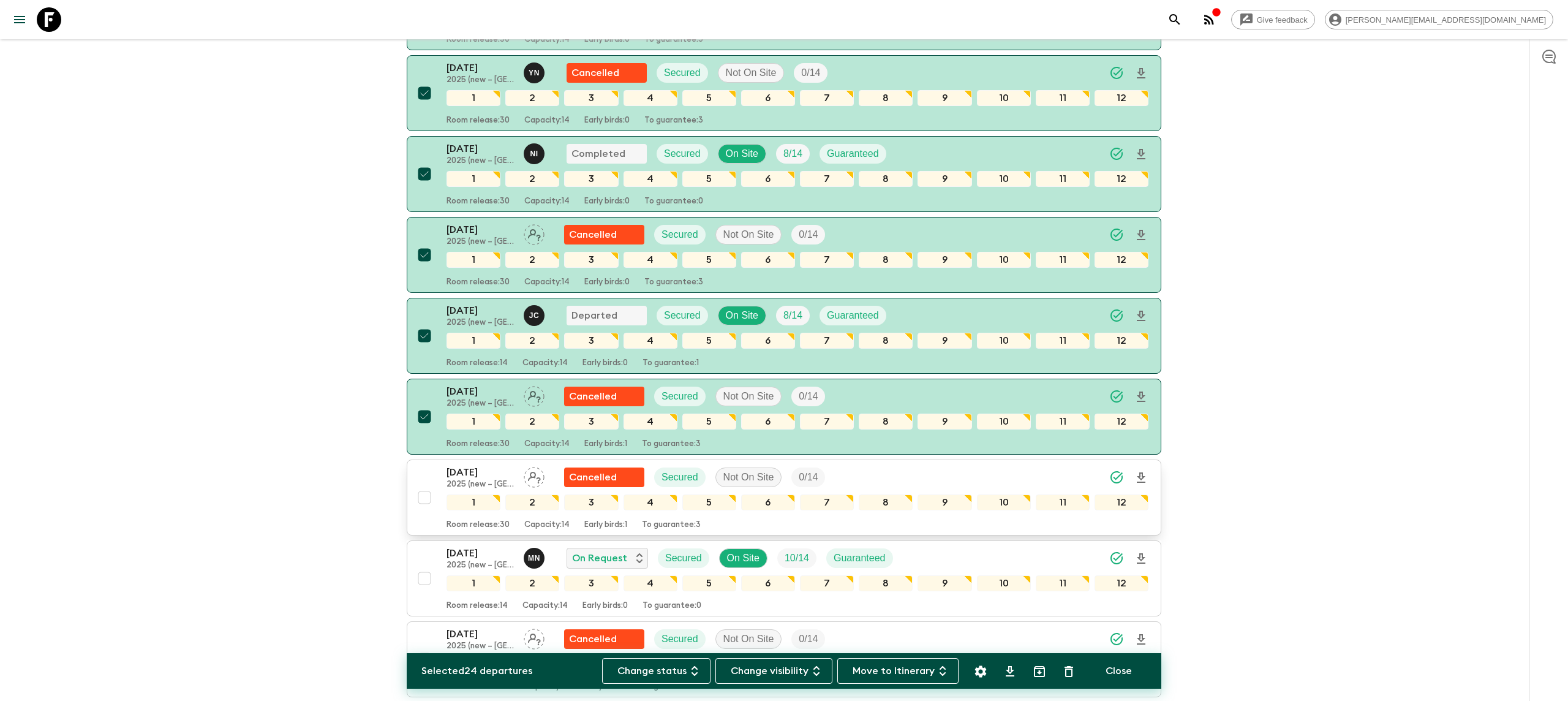
click at [422, 499] on input "checkbox" at bounding box center [424, 497] width 25 height 25
checkbox input "true"
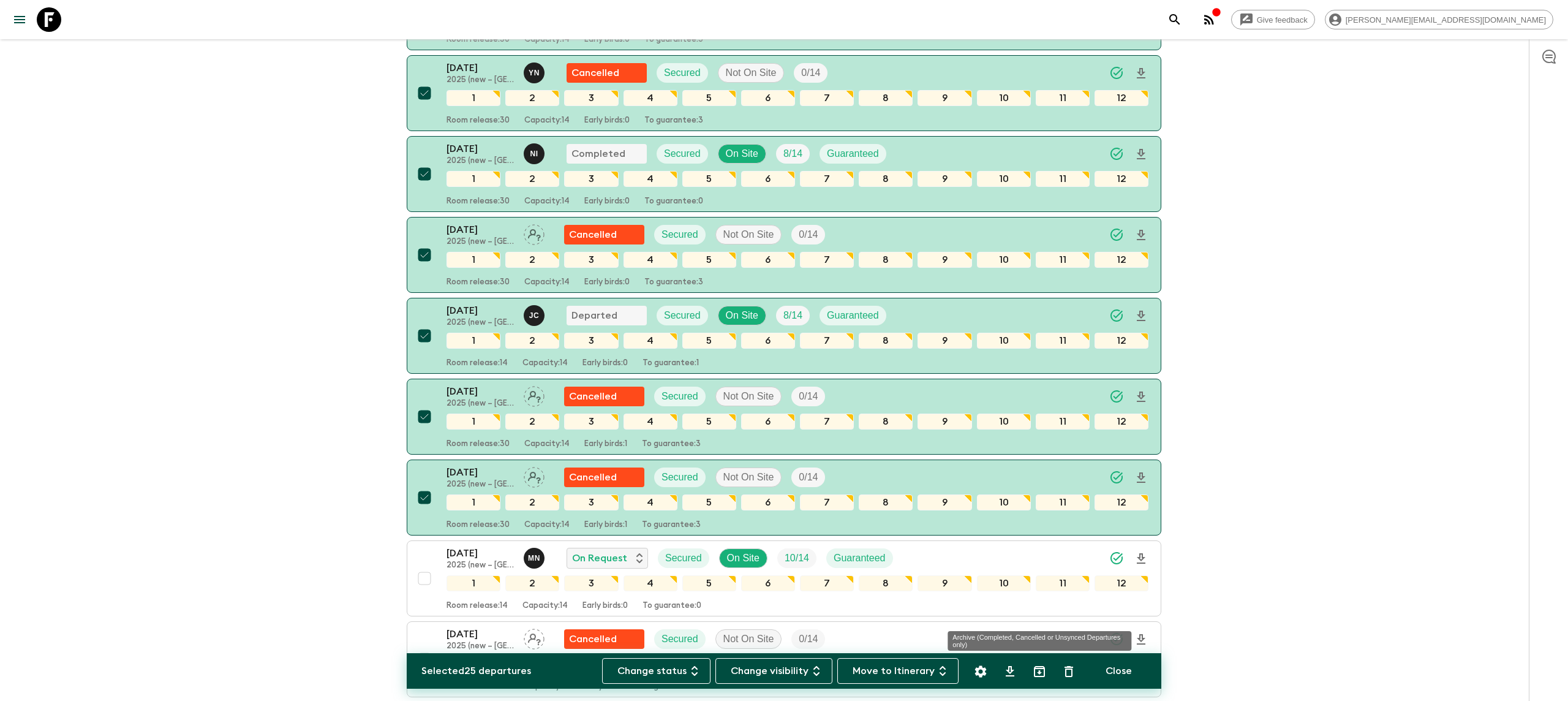
click at [1039, 673] on icon "Archive (Completed, Cancelled or Unsynced Departures only)" at bounding box center [1039, 671] width 11 height 11
checkbox input "false"
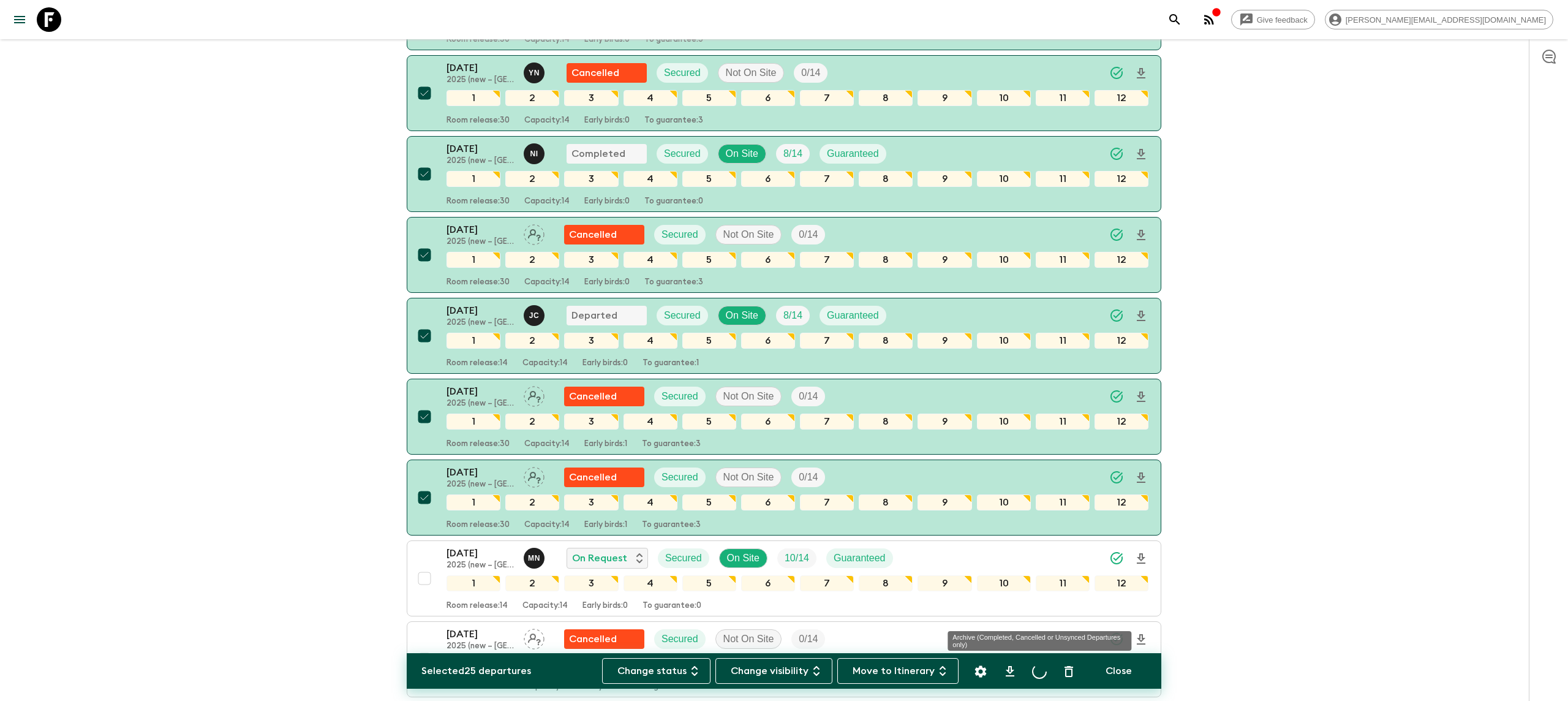
checkbox input "false"
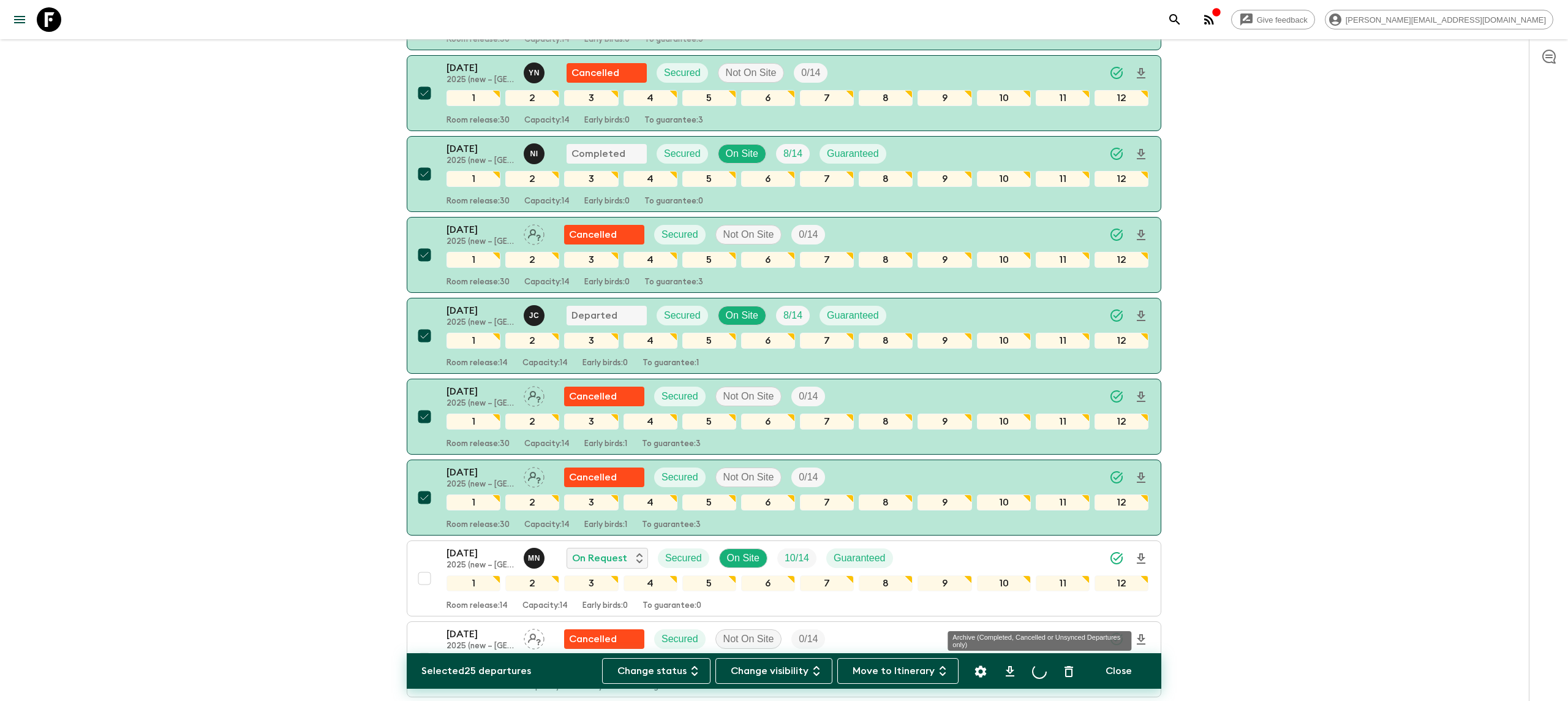
checkbox input "false"
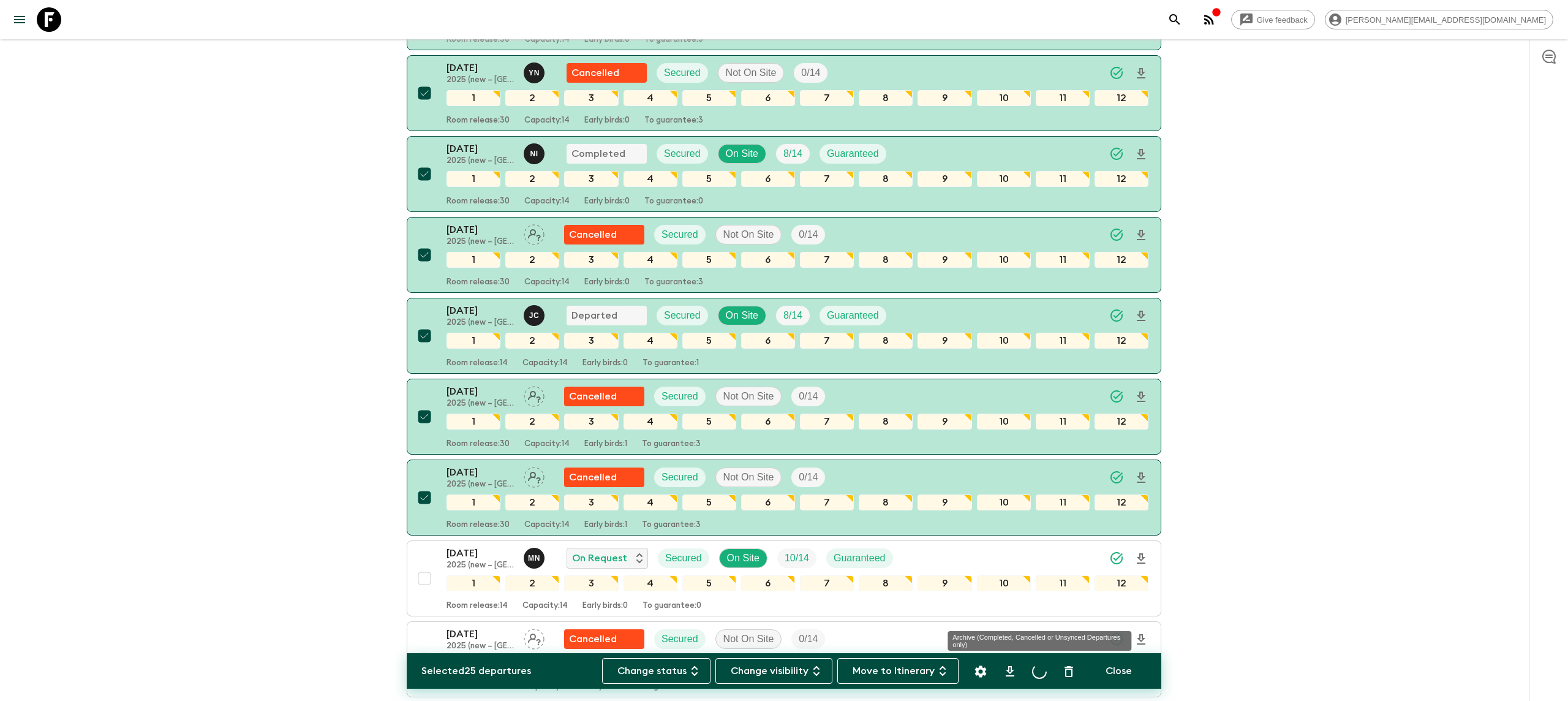
checkbox input "false"
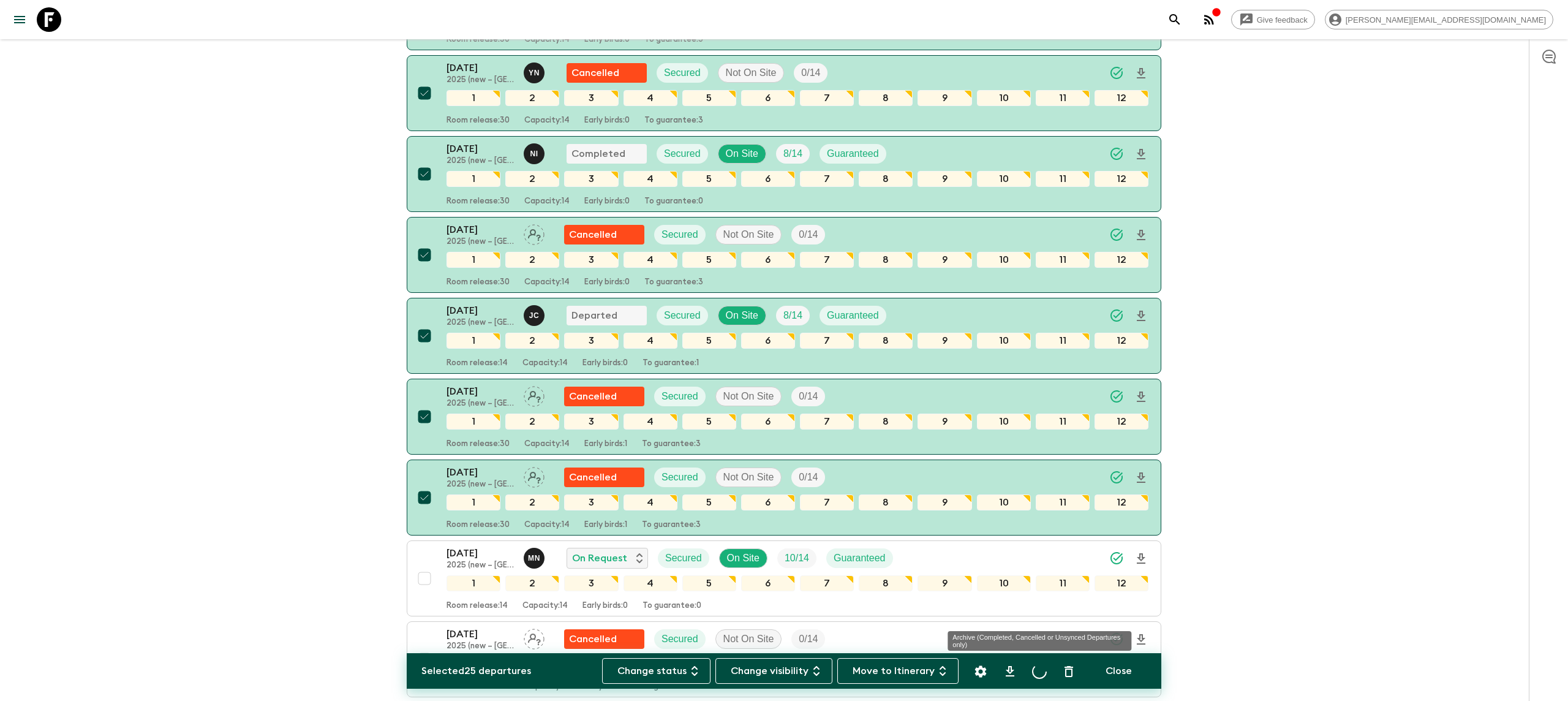
checkbox input "false"
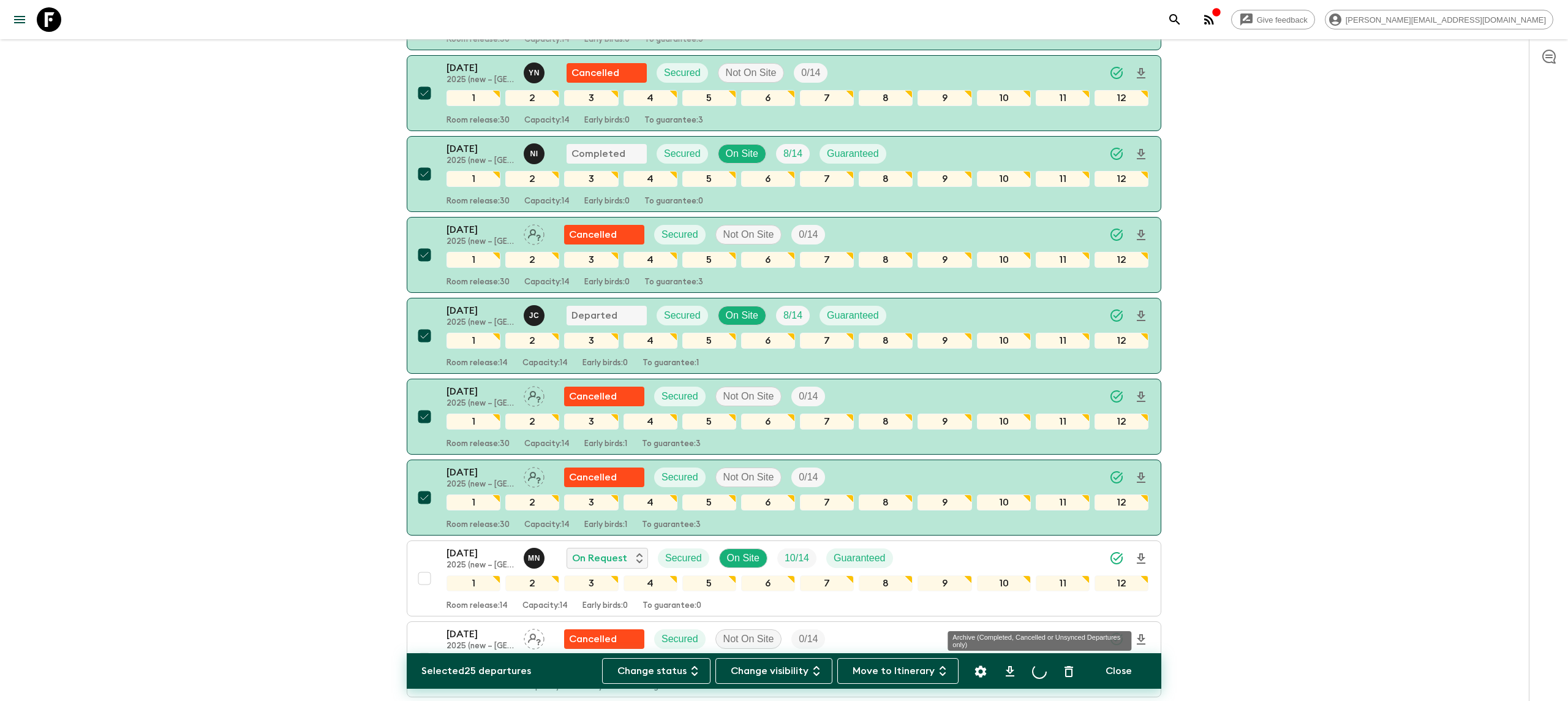
checkbox input "false"
